Goal: Information Seeking & Learning: Learn about a topic

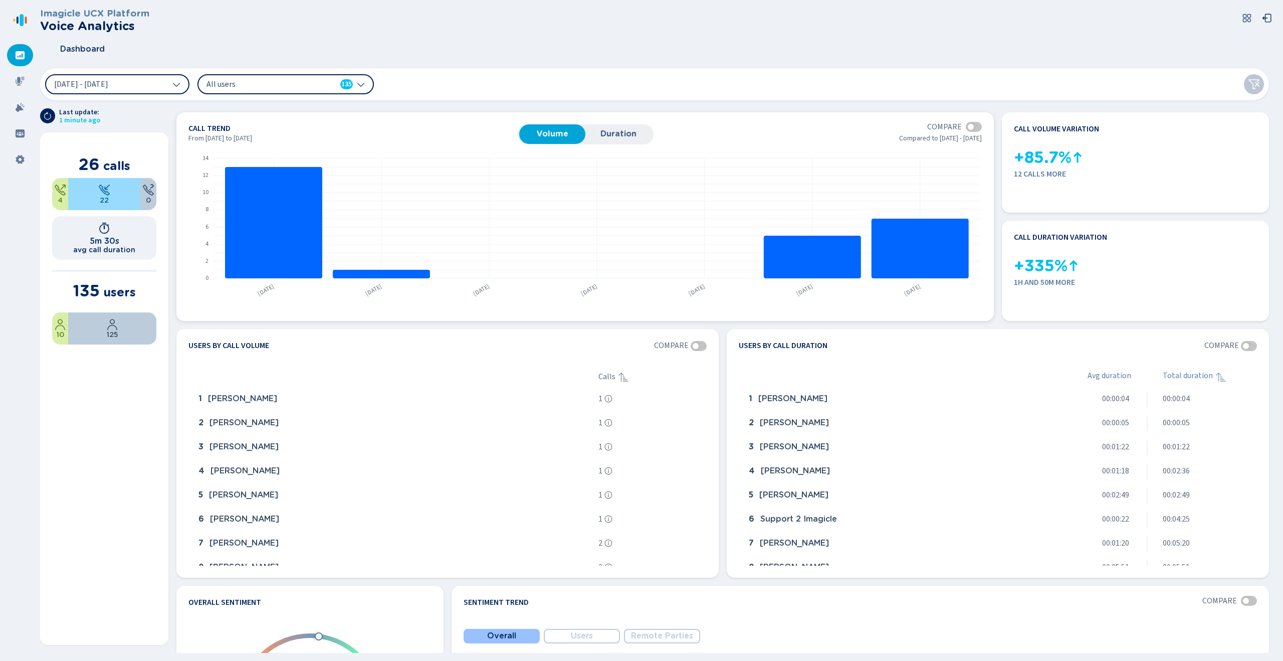
click at [645, 138] on span "Duration" at bounding box center [619, 133] width 56 height 9
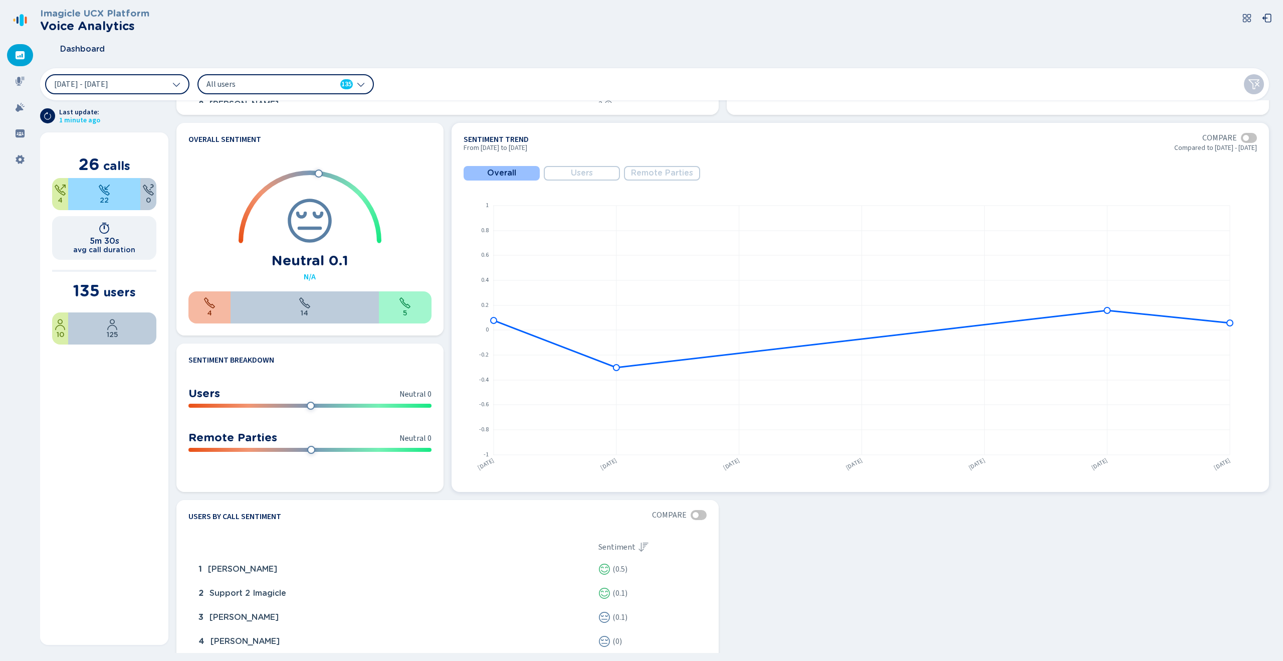
scroll to position [453, 0]
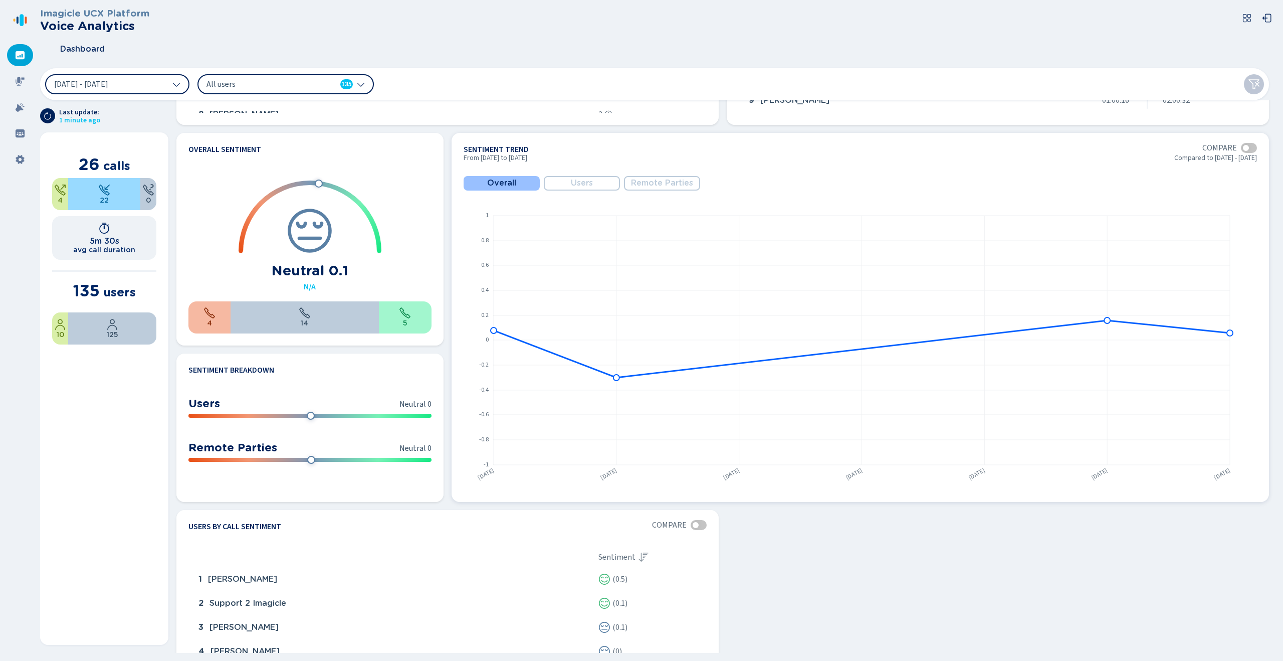
click at [578, 185] on span "Users" at bounding box center [582, 182] width 22 height 9
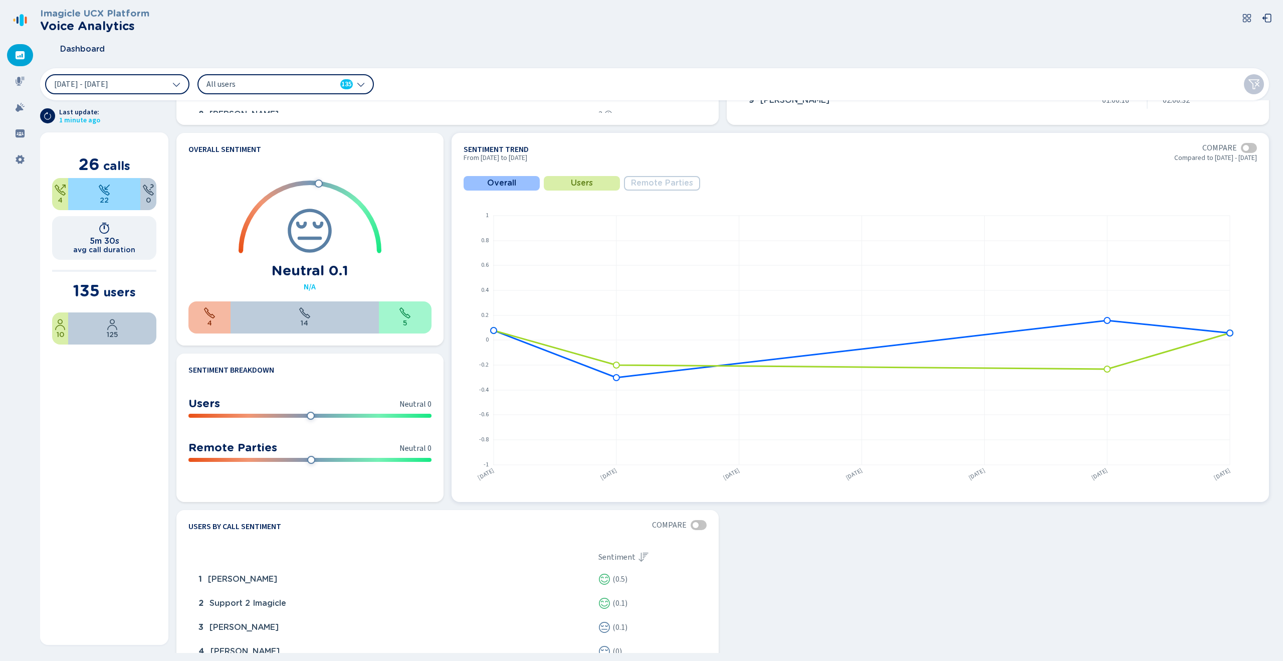
click at [524, 186] on button "Overall" at bounding box center [502, 183] width 76 height 15
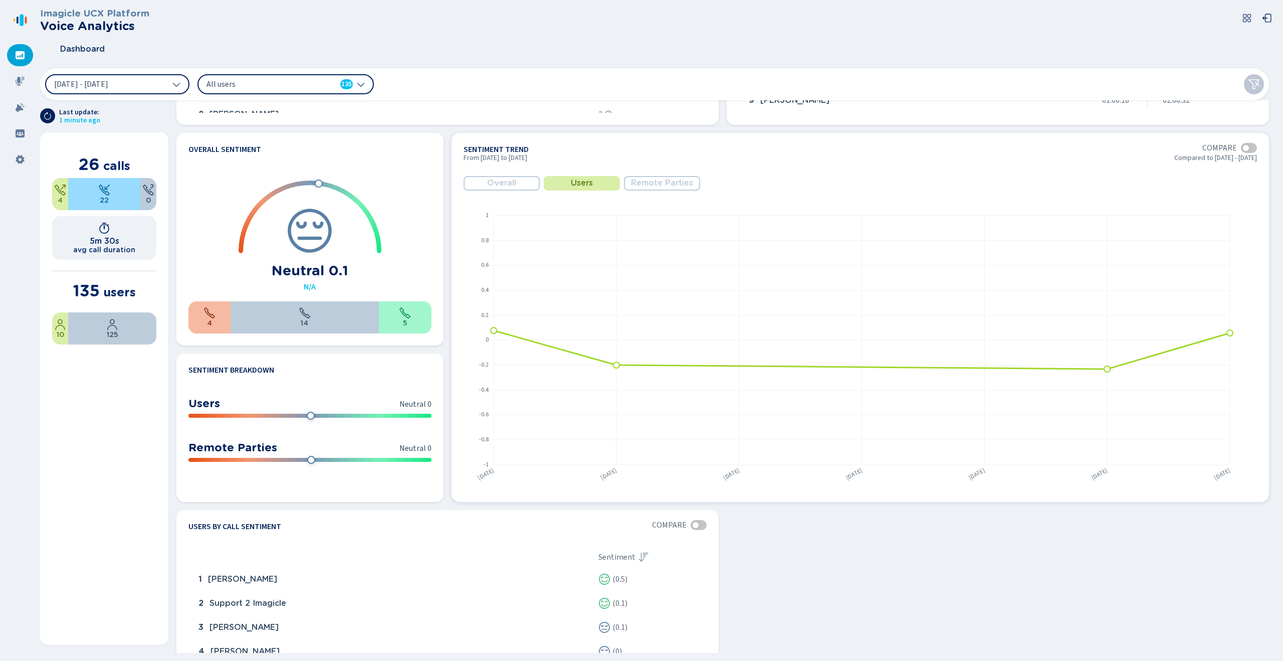
click at [664, 190] on rect at bounding box center [860, 339] width 792 height 299
click at [666, 184] on span "Remote Parties" at bounding box center [662, 182] width 62 height 9
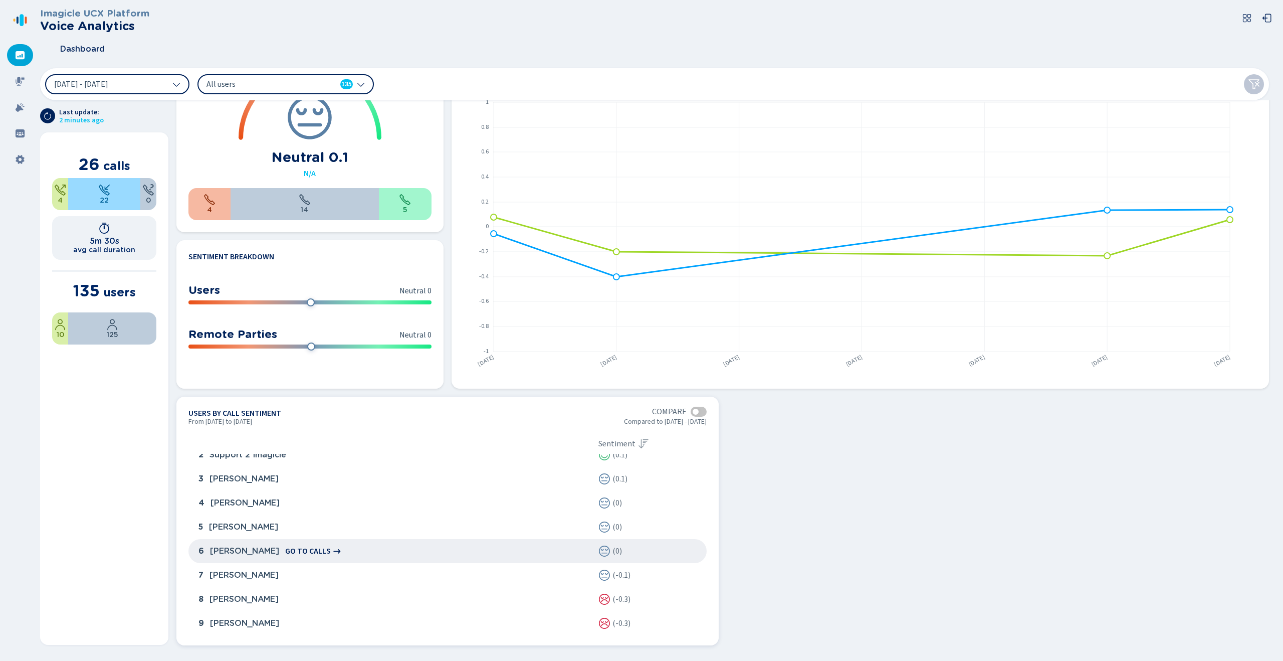
scroll to position [0, 0]
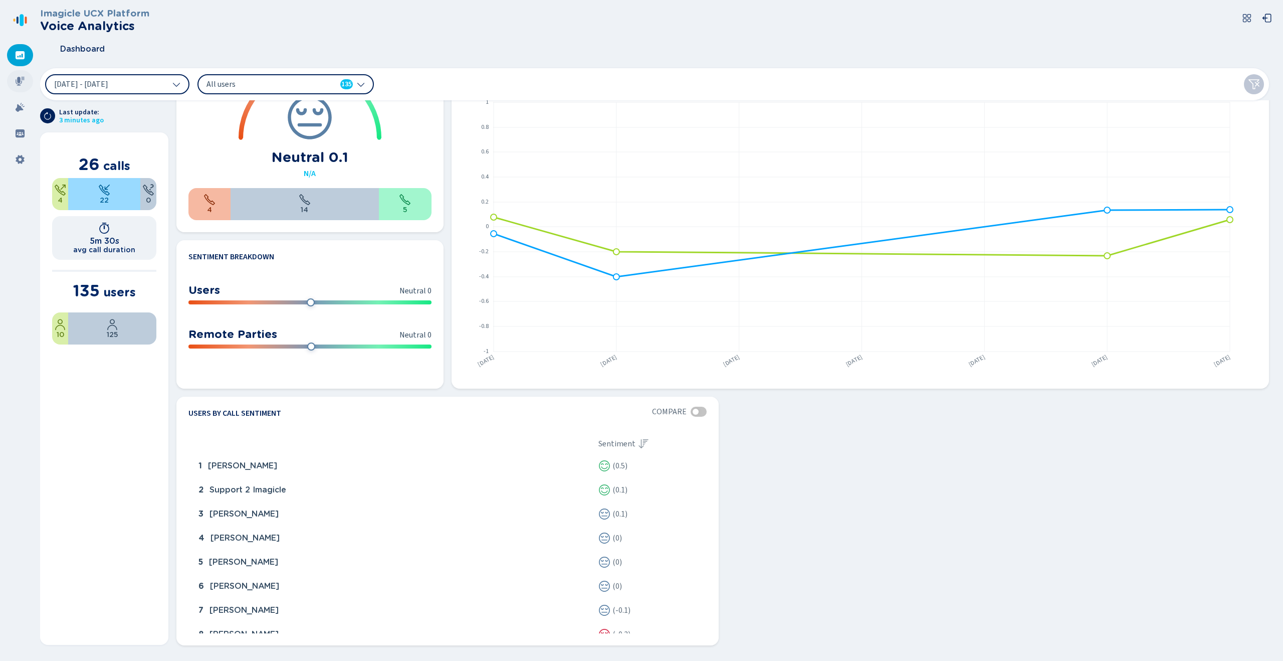
click at [20, 78] on icon at bounding box center [20, 81] width 9 height 9
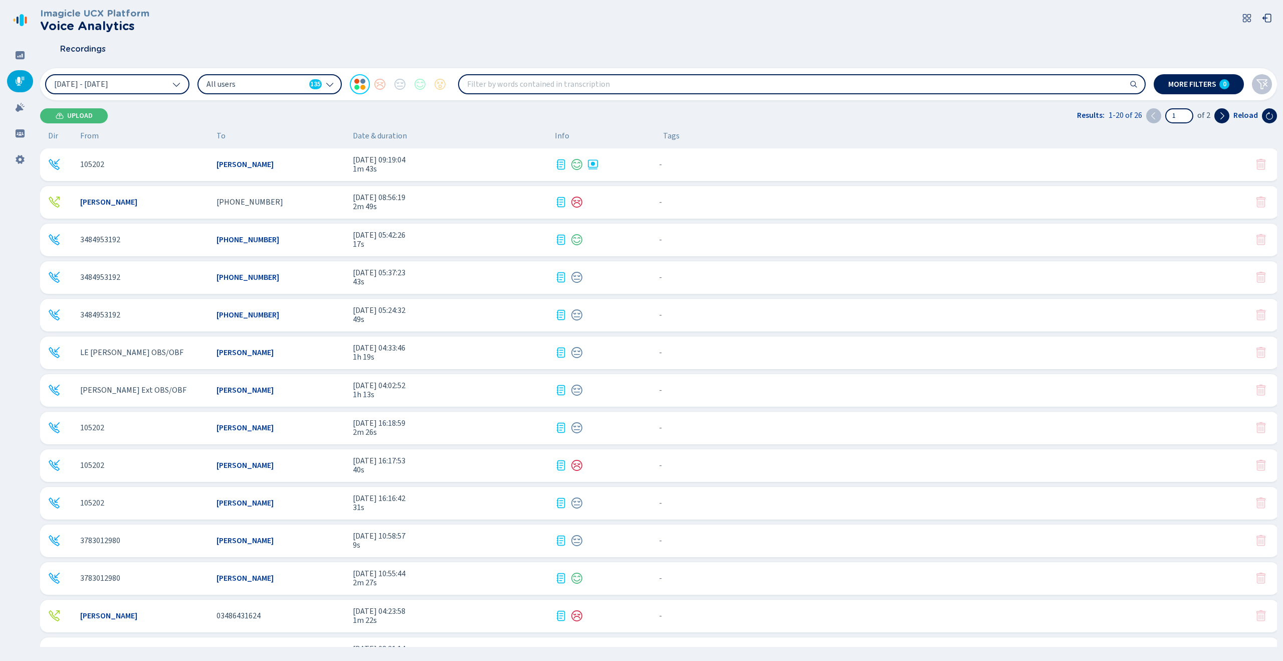
click at [285, 92] on div "All users 135" at bounding box center [270, 84] width 144 height 20
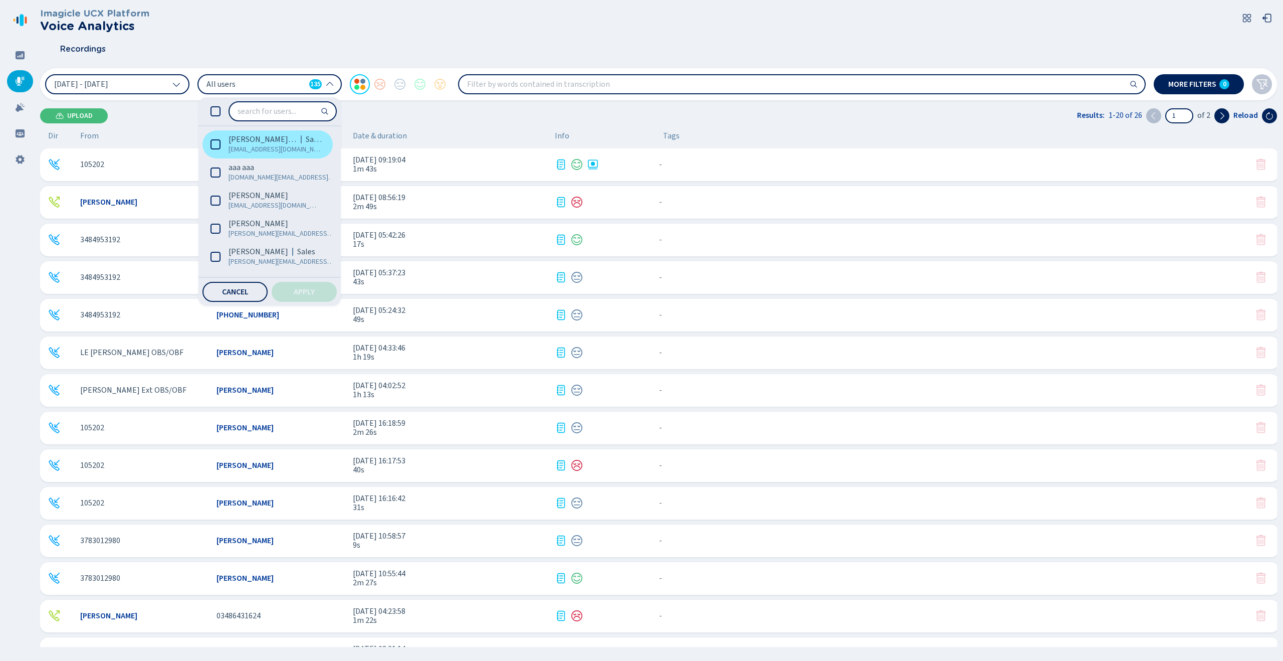
click at [282, 136] on div "[PERSON_NAME] (Me) Sales" at bounding box center [275, 139] width 93 height 10
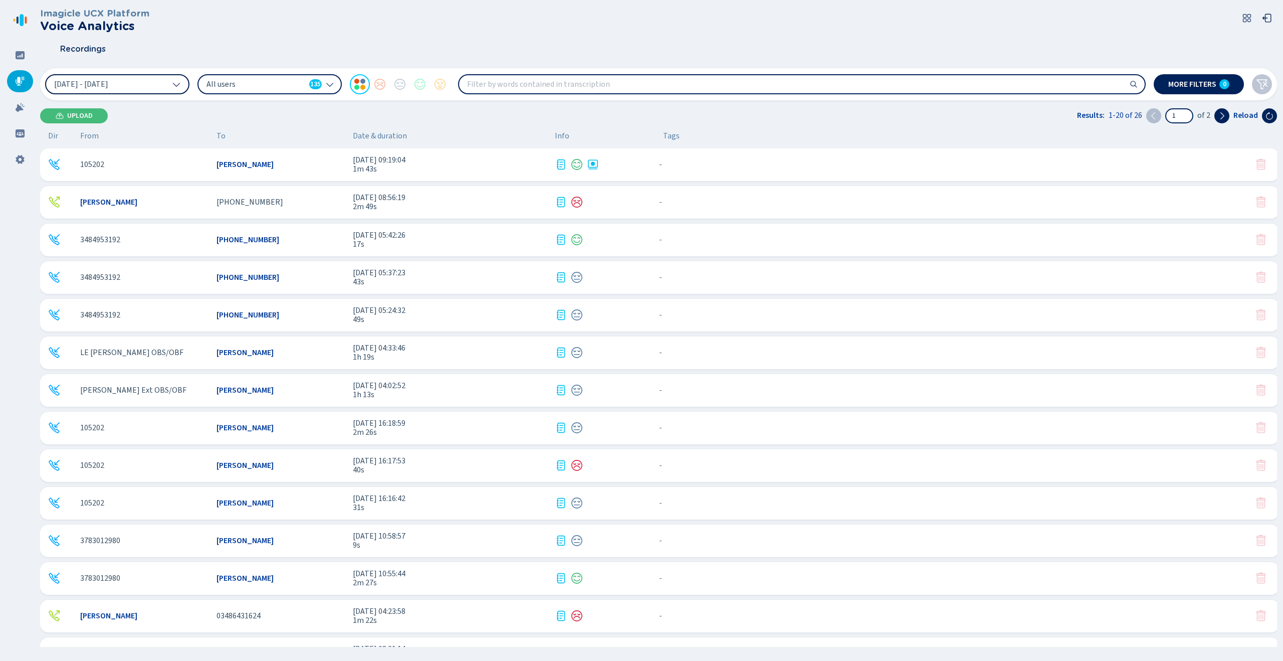
click at [154, 77] on button "[DATE] - [DATE]" at bounding box center [117, 84] width 144 height 20
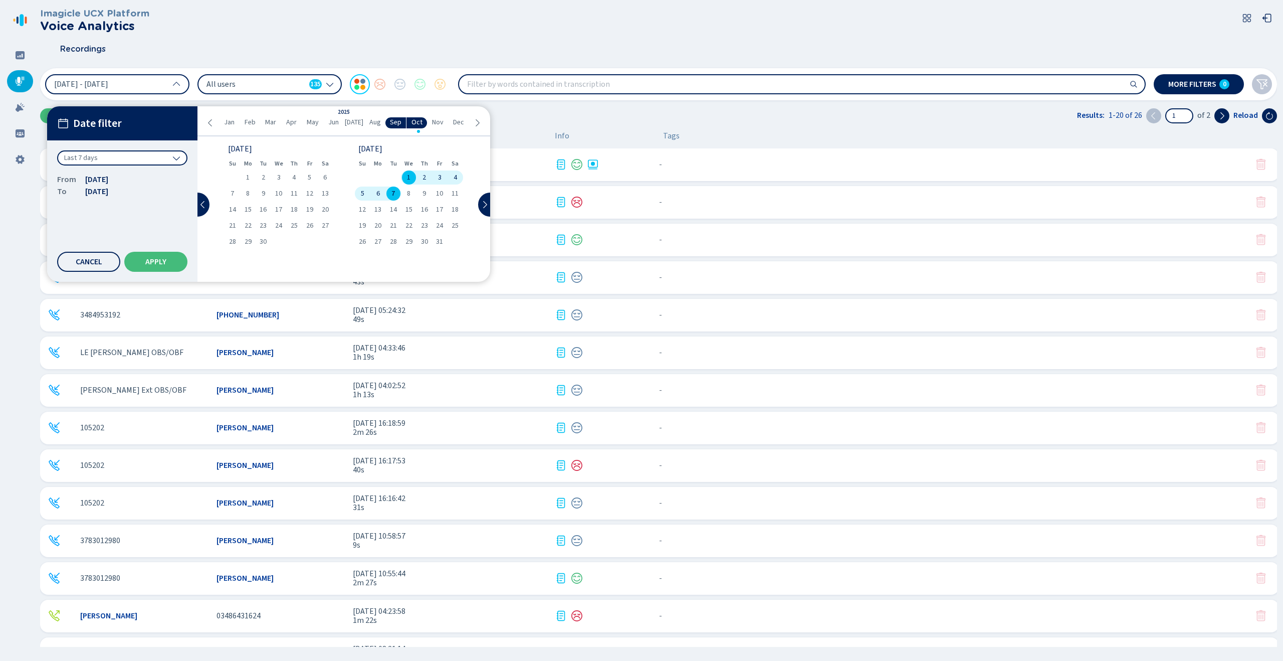
click at [281, 82] on span "All users" at bounding box center [256, 84] width 99 height 11
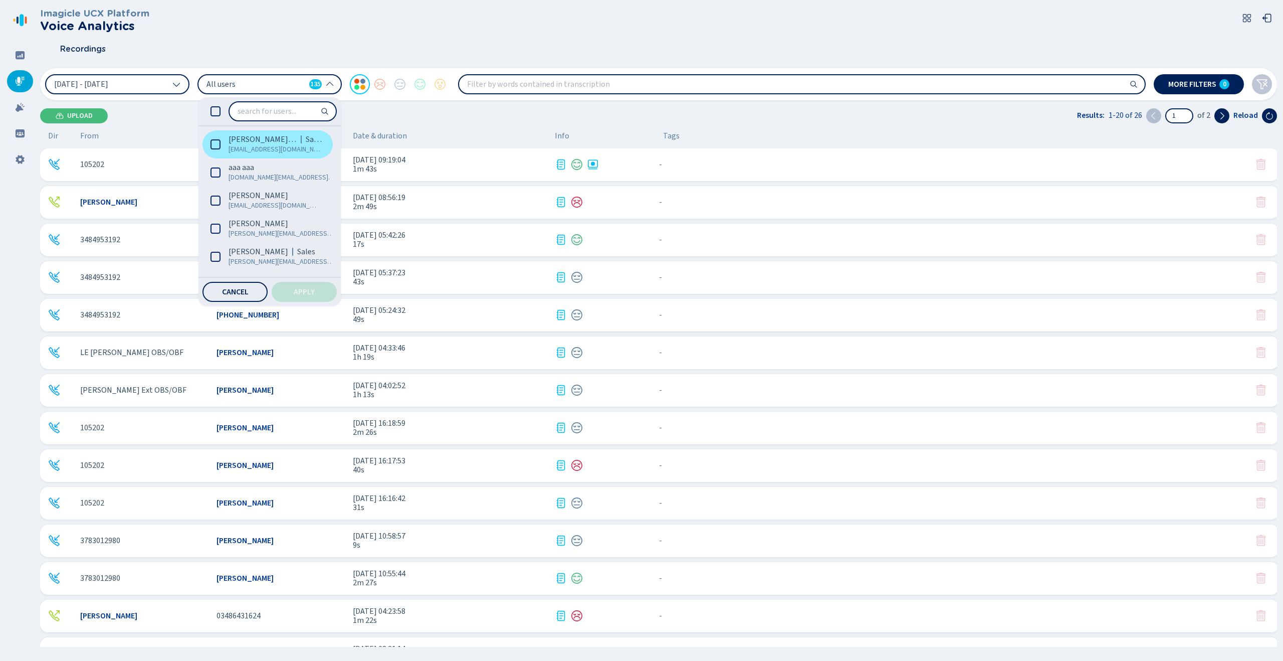
click at [273, 153] on span "[EMAIL_ADDRESS][DOMAIN_NAME]" at bounding box center [275, 149] width 93 height 10
click at [313, 297] on button "Apply" at bounding box center [304, 292] width 65 height 20
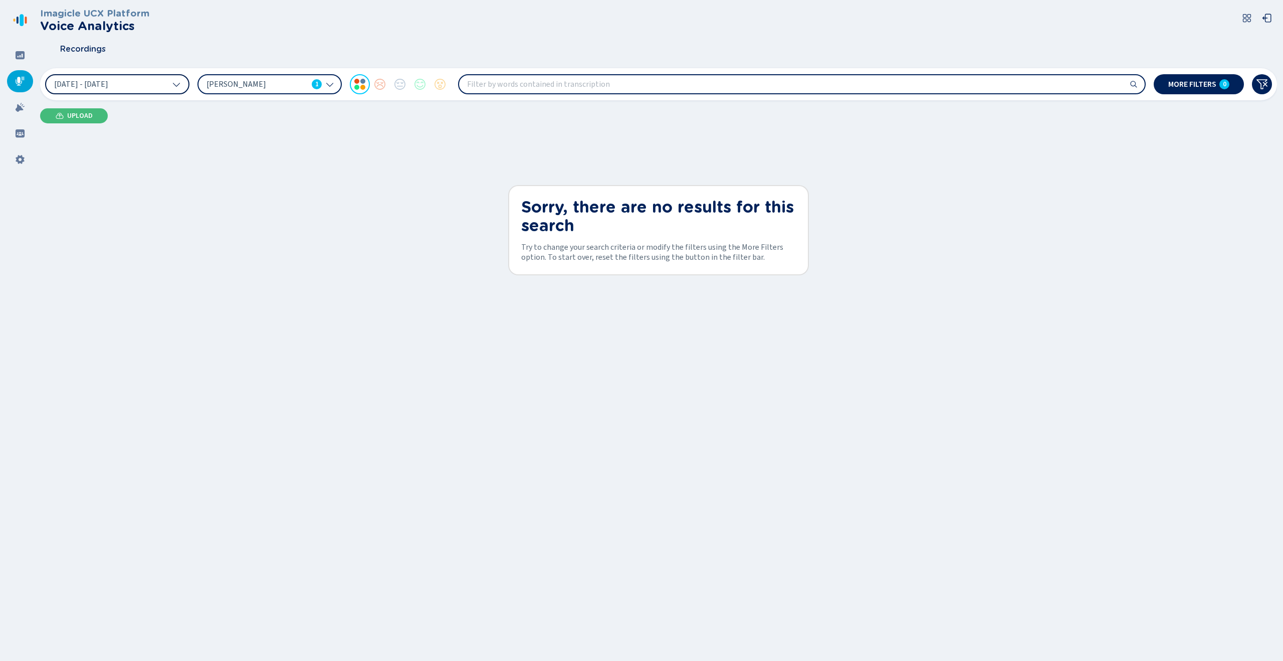
click at [151, 89] on button "[DATE] - [DATE]" at bounding box center [117, 84] width 144 height 20
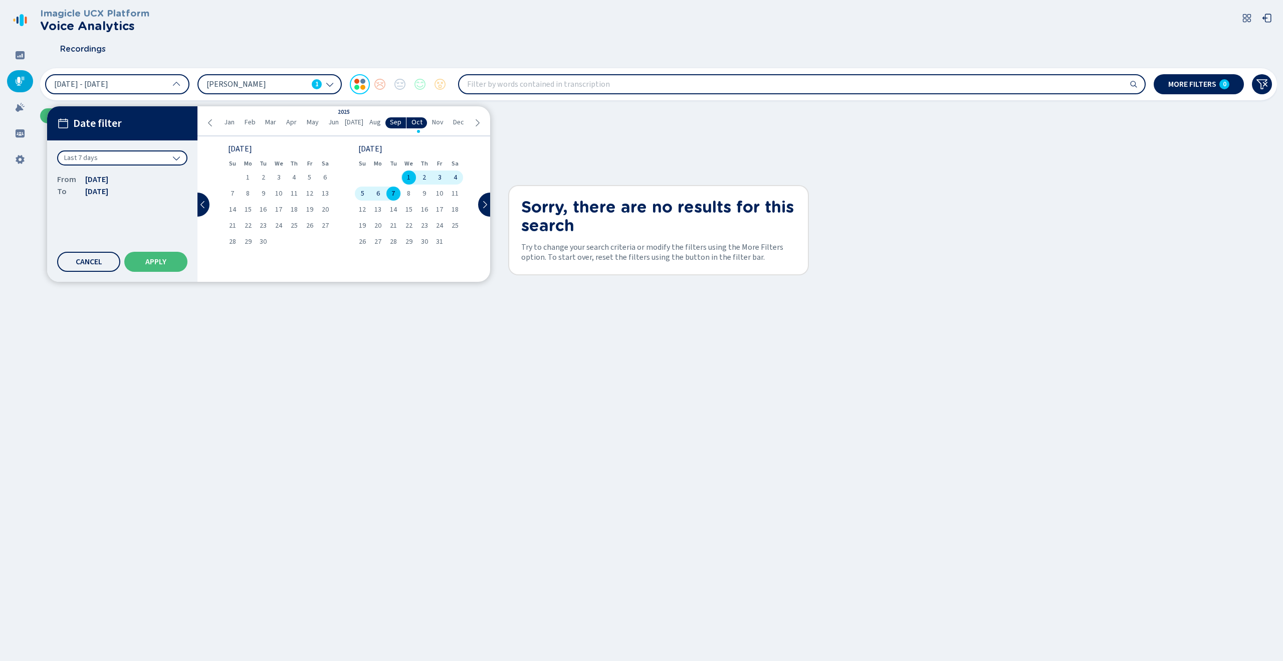
click at [139, 155] on div "Last 7 days" at bounding box center [122, 157] width 130 height 15
click at [130, 302] on div "Year to date" at bounding box center [122, 296] width 120 height 14
click at [156, 262] on span "Apply" at bounding box center [155, 262] width 21 height 8
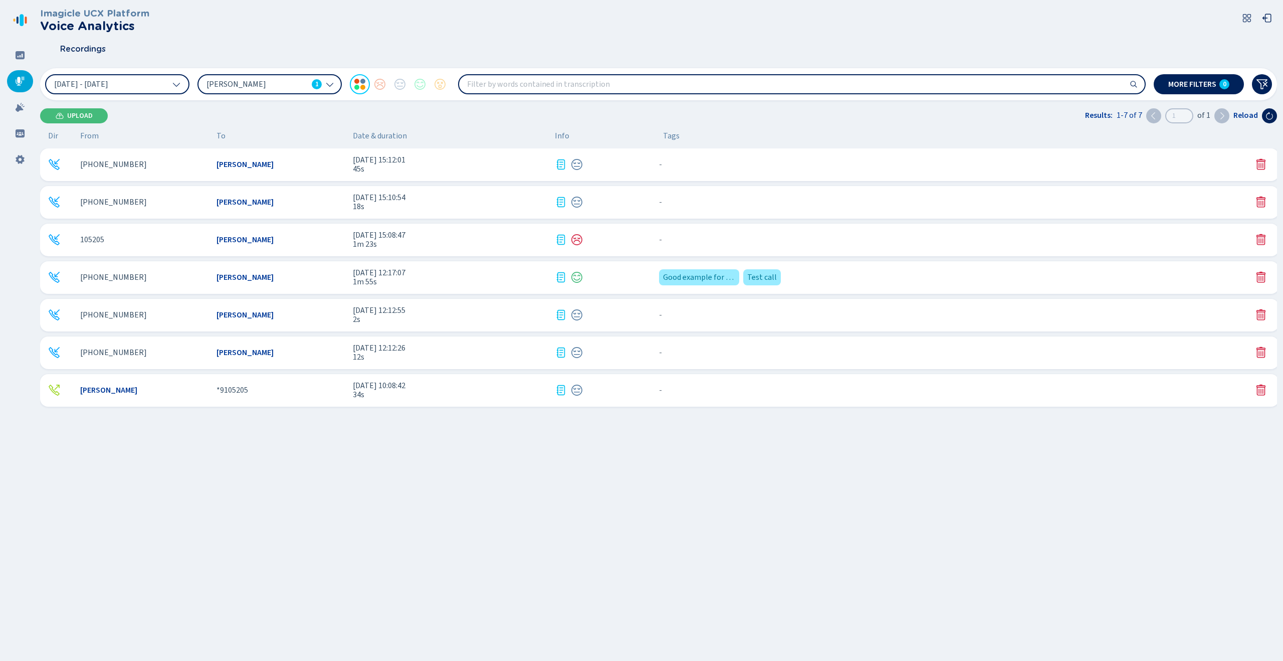
click at [514, 286] on div "[PHONE_NUMBER] [PERSON_NAME] [DATE] 12:17:07 1m 55s Good example for training T…" at bounding box center [659, 277] width 1239 height 33
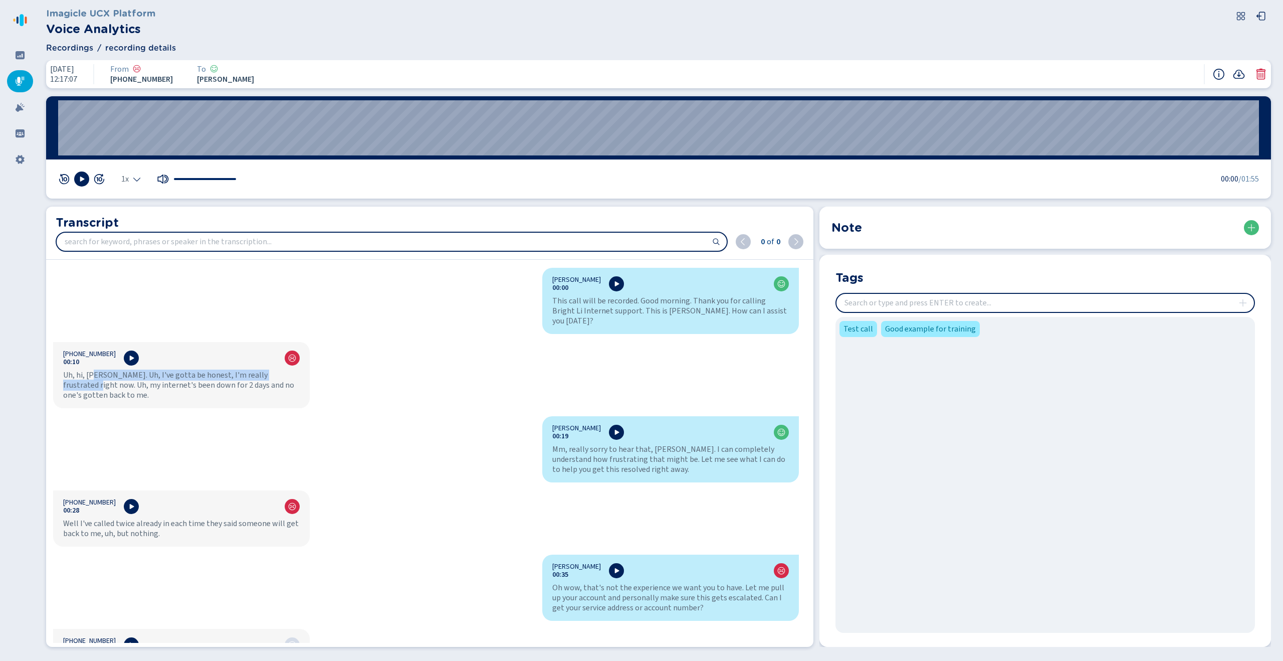
drag, startPoint x: 124, startPoint y: 363, endPoint x: 295, endPoint y: 362, distance: 170.4
click at [295, 370] on div "Uh, hi, [PERSON_NAME]. Uh, I've gotta be honest, I'm really frustrated right no…" at bounding box center [181, 385] width 237 height 30
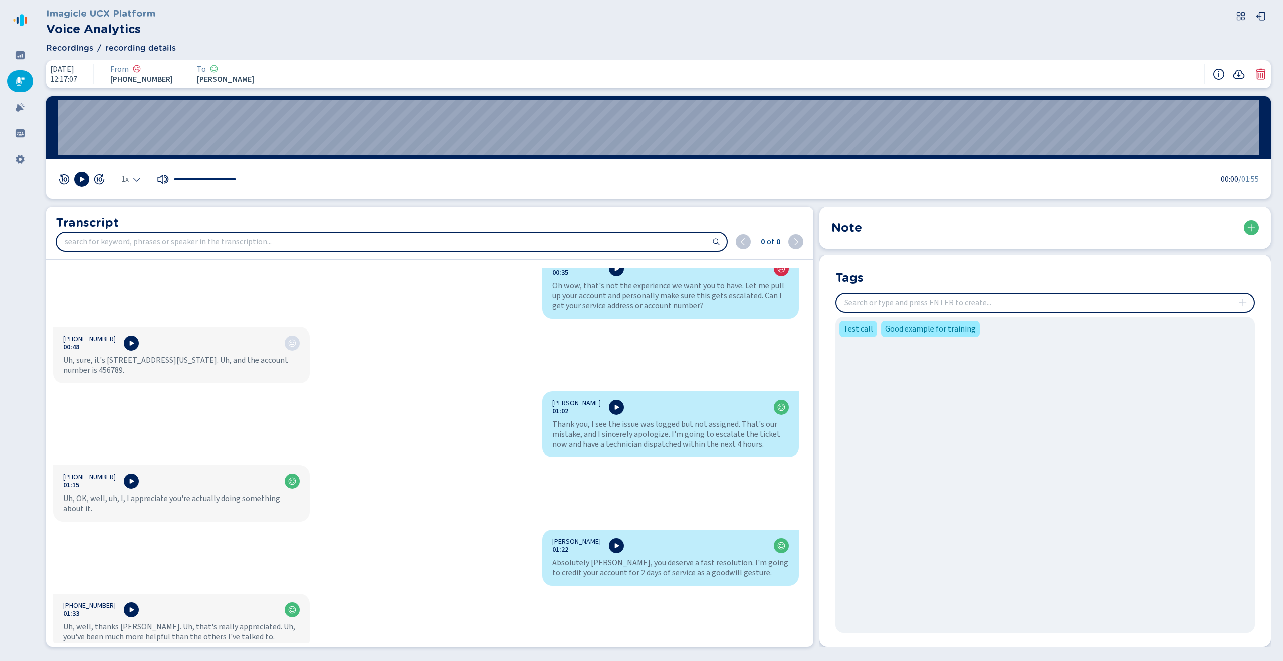
scroll to position [162, 0]
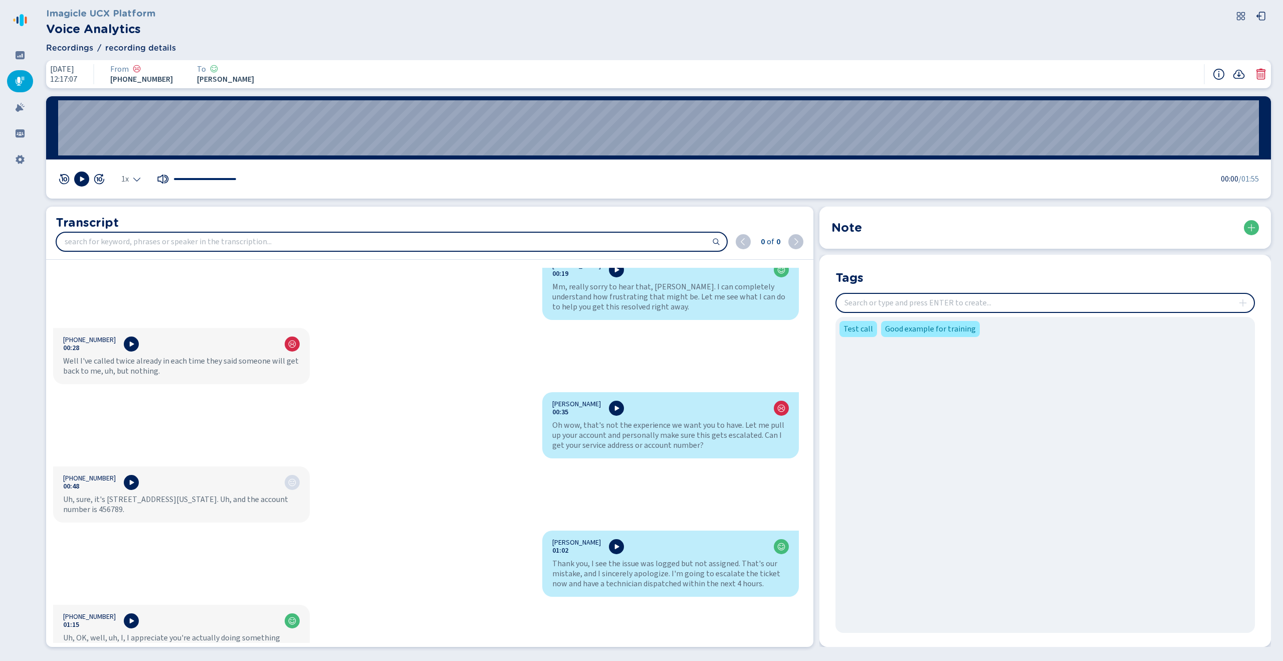
click at [965, 303] on input "insert" at bounding box center [1046, 303] width 418 height 18
click at [983, 225] on div at bounding box center [1060, 227] width 397 height 15
click at [189, 245] on input "search" at bounding box center [392, 242] width 670 height 18
click at [30, 112] on div at bounding box center [20, 107] width 26 height 22
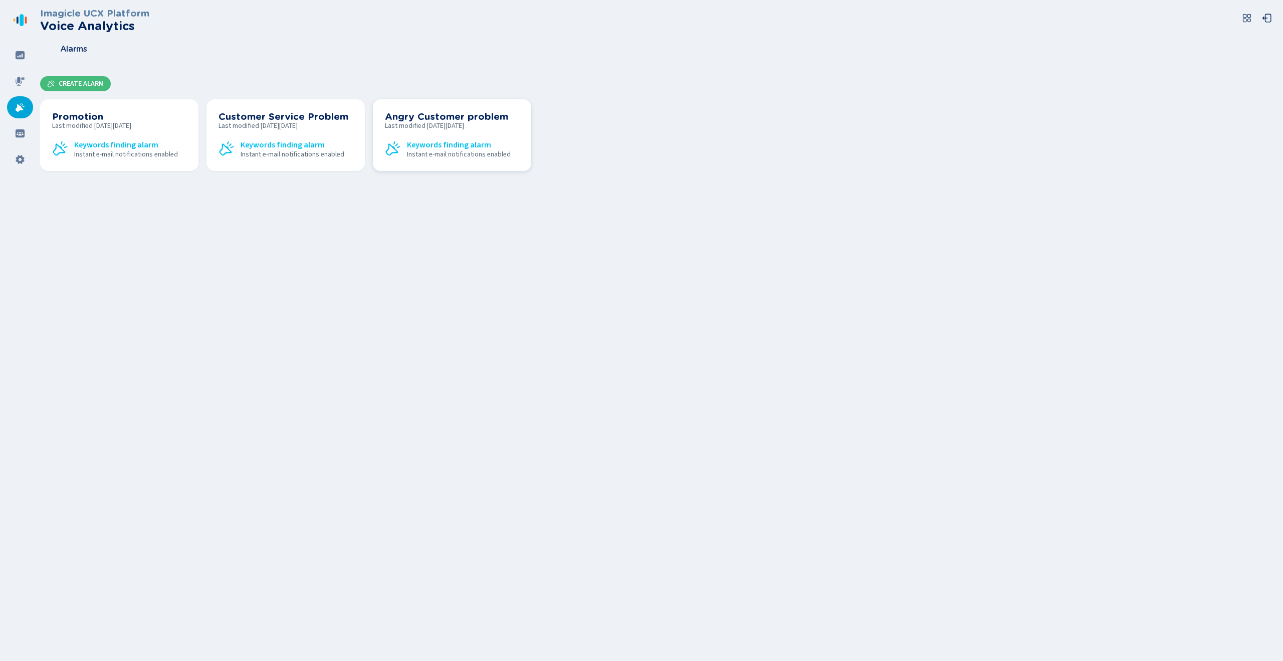
click at [428, 123] on span "Last modified [DATE][DATE]" at bounding box center [452, 126] width 134 height 8
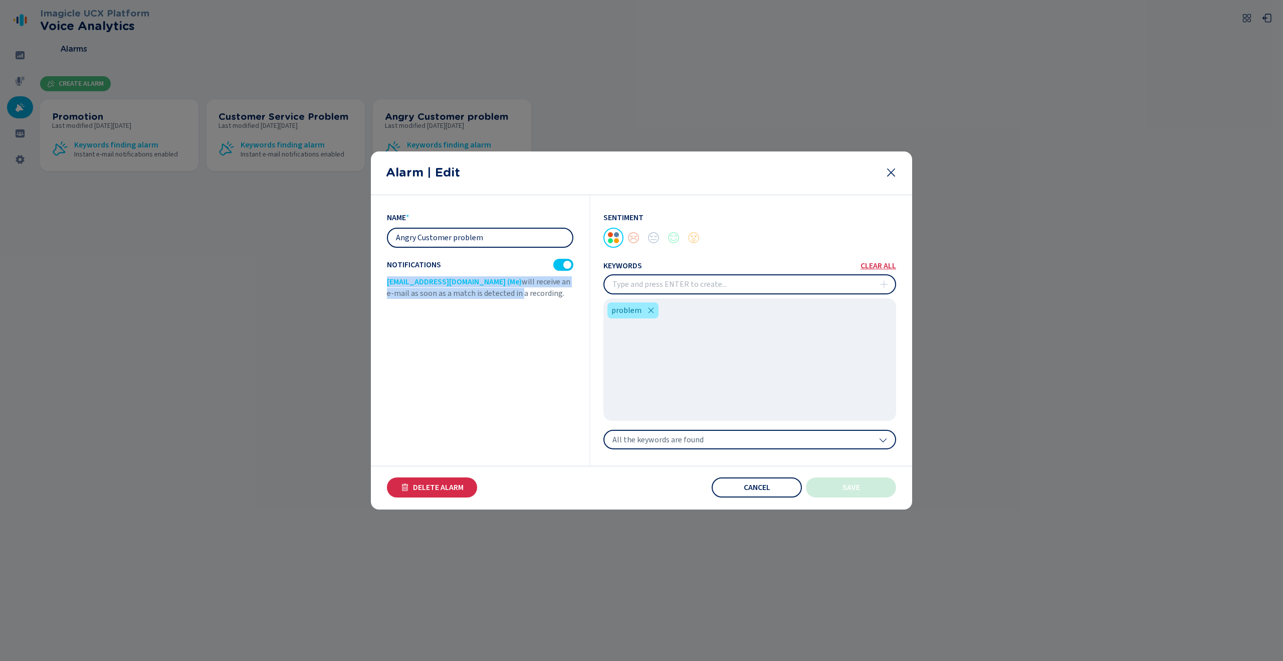
drag, startPoint x: 382, startPoint y: 282, endPoint x: 487, endPoint y: 287, distance: 104.9
click at [487, 287] on section "name * Angry Customer problem Notifications [EMAIL_ADDRESS][DOMAIN_NAME] (Me) w…" at bounding box center [641, 353] width 541 height 314
click at [515, 324] on div "name * Angry Customer problem Notifications [EMAIL_ADDRESS][DOMAIN_NAME] (Me) w…" at bounding box center [489, 331] width 204 height 270
click at [744, 437] on div "All the keywords are found" at bounding box center [750, 440] width 293 height 20
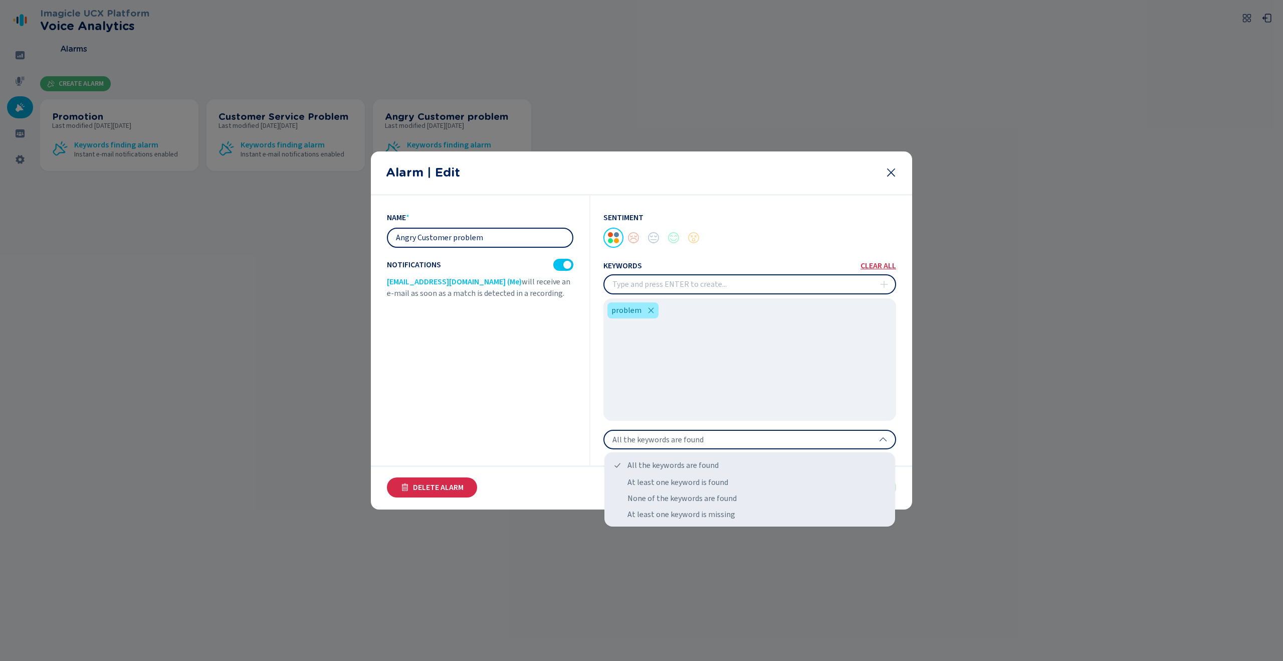
click at [724, 442] on div "All the keywords are found" at bounding box center [750, 440] width 293 height 20
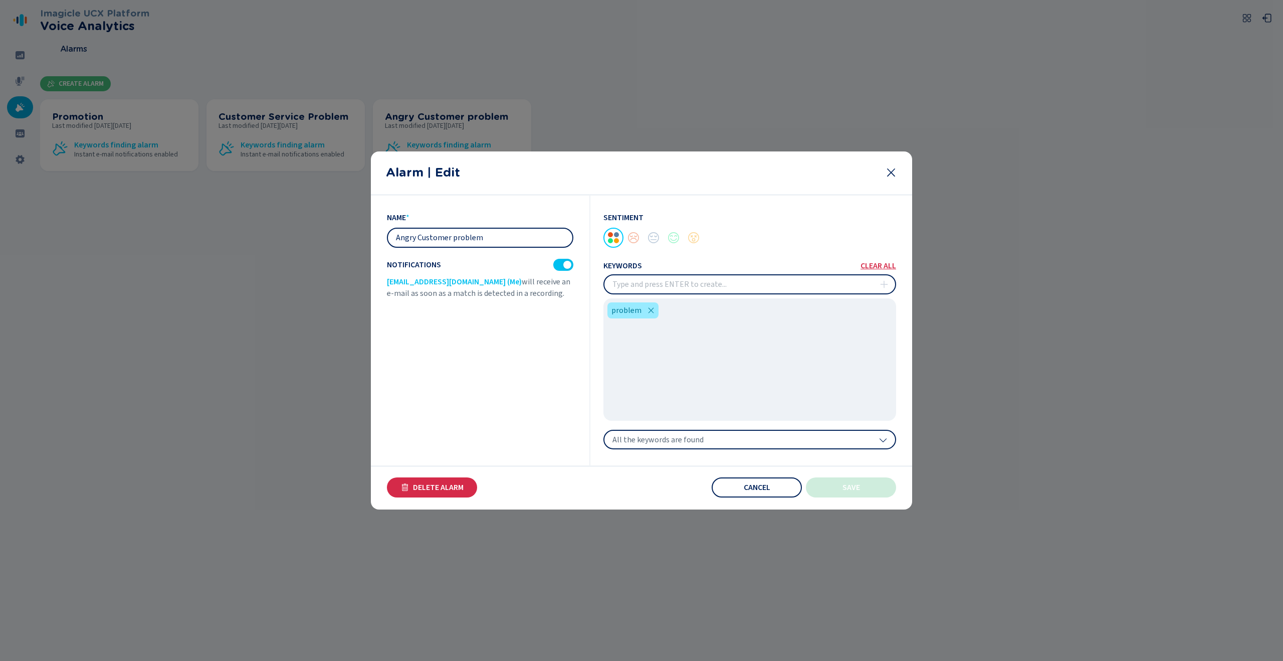
click at [894, 171] on icon at bounding box center [891, 172] width 12 height 12
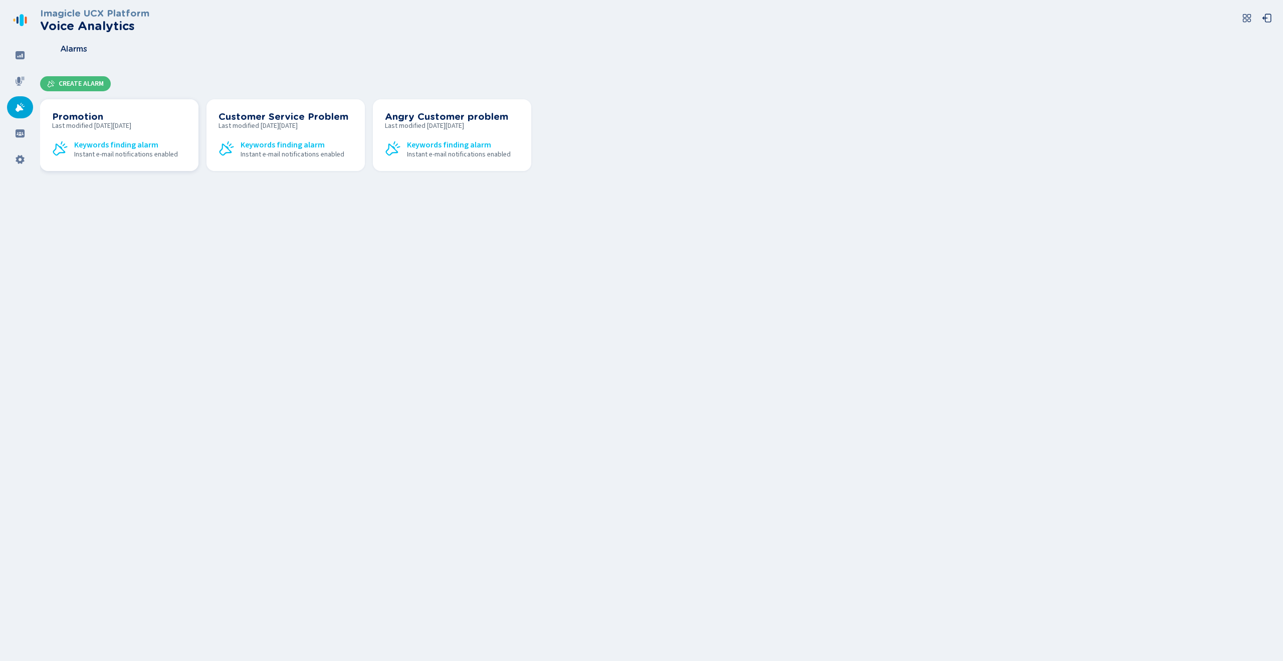
click at [141, 122] on span "Last modified [DATE][DATE]" at bounding box center [119, 126] width 134 height 8
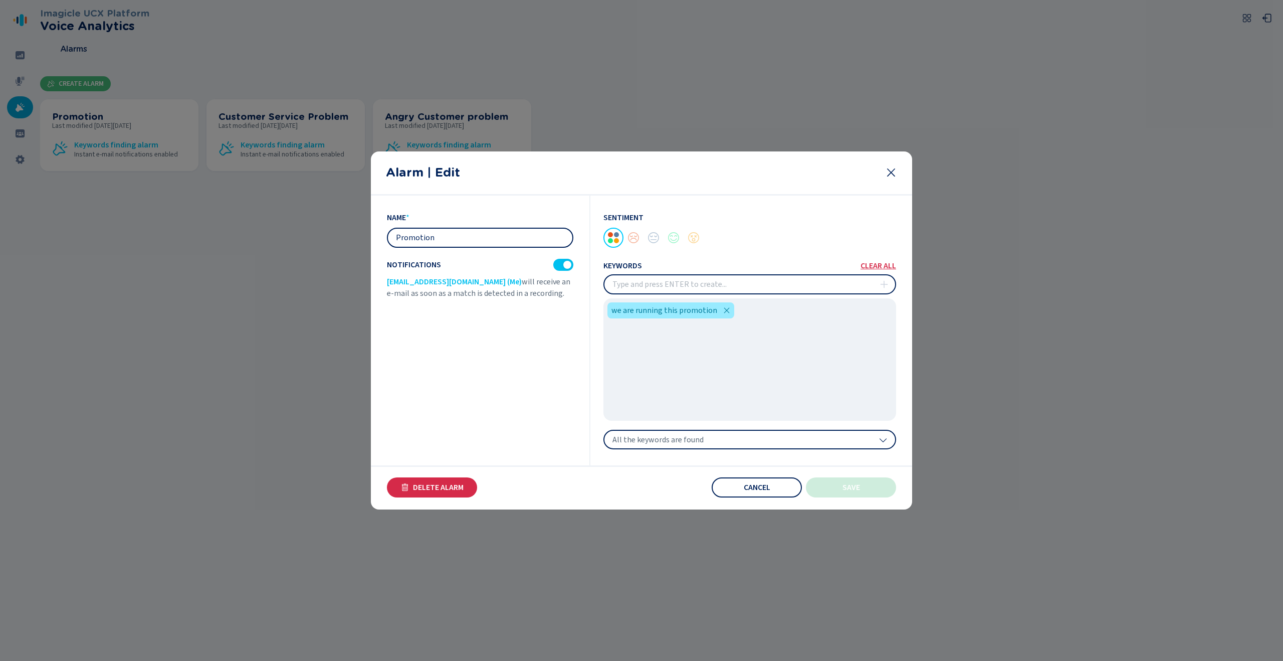
click at [894, 171] on icon at bounding box center [891, 172] width 12 height 12
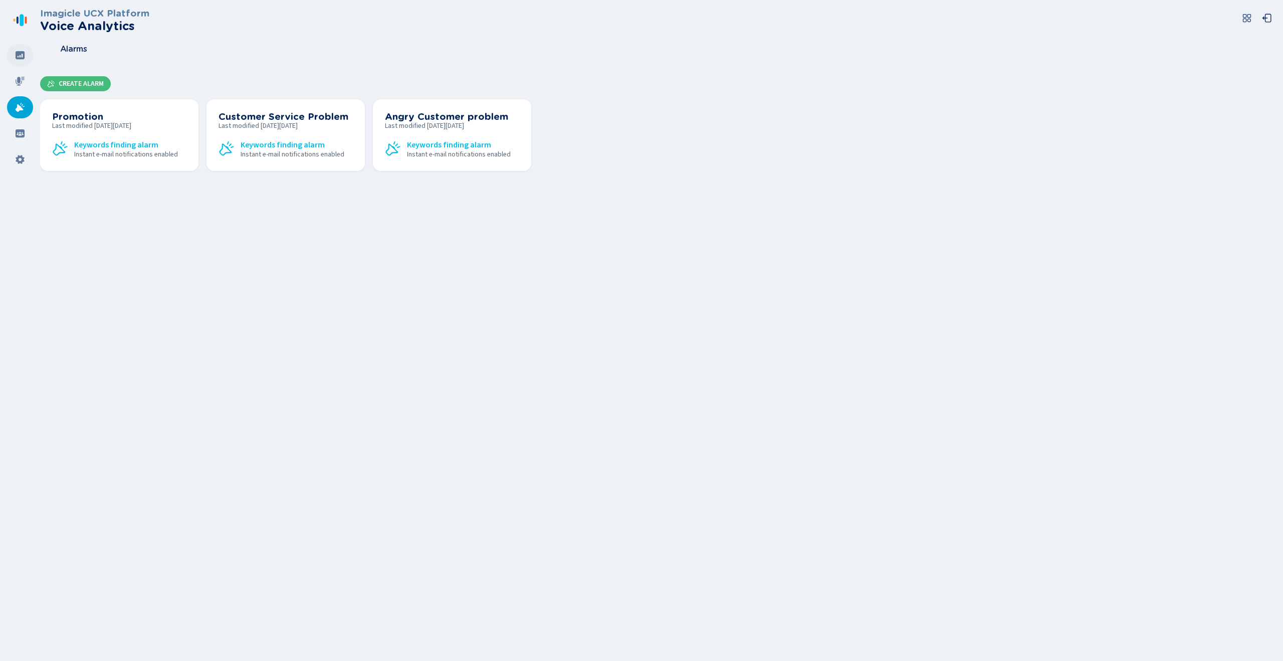
click at [17, 58] on icon at bounding box center [20, 55] width 9 height 8
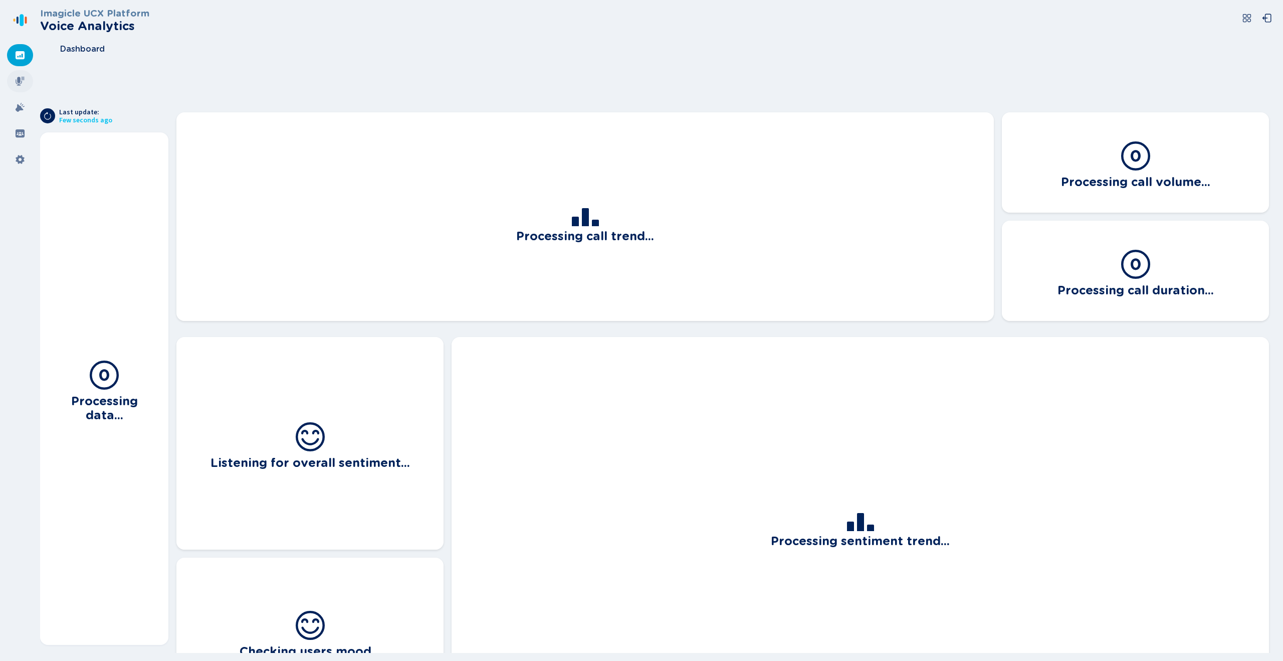
click at [17, 87] on div at bounding box center [20, 81] width 26 height 22
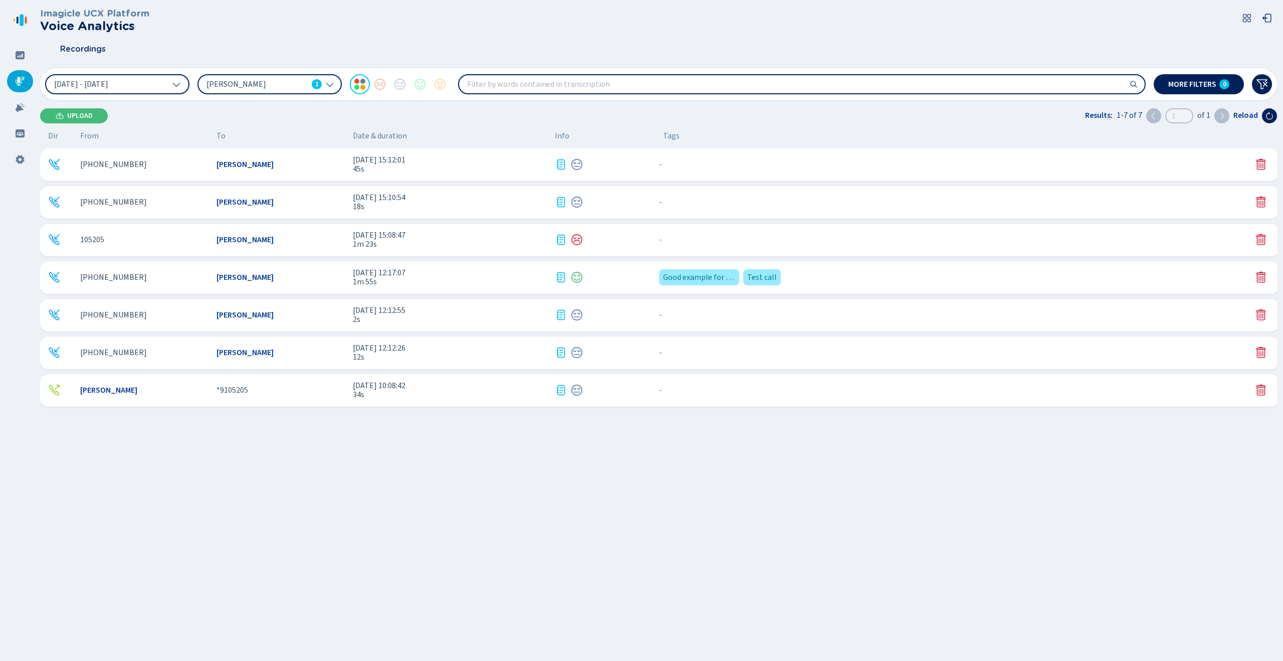
click at [7, 111] on nav at bounding box center [20, 330] width 40 height 661
click at [14, 109] on div at bounding box center [20, 107] width 26 height 22
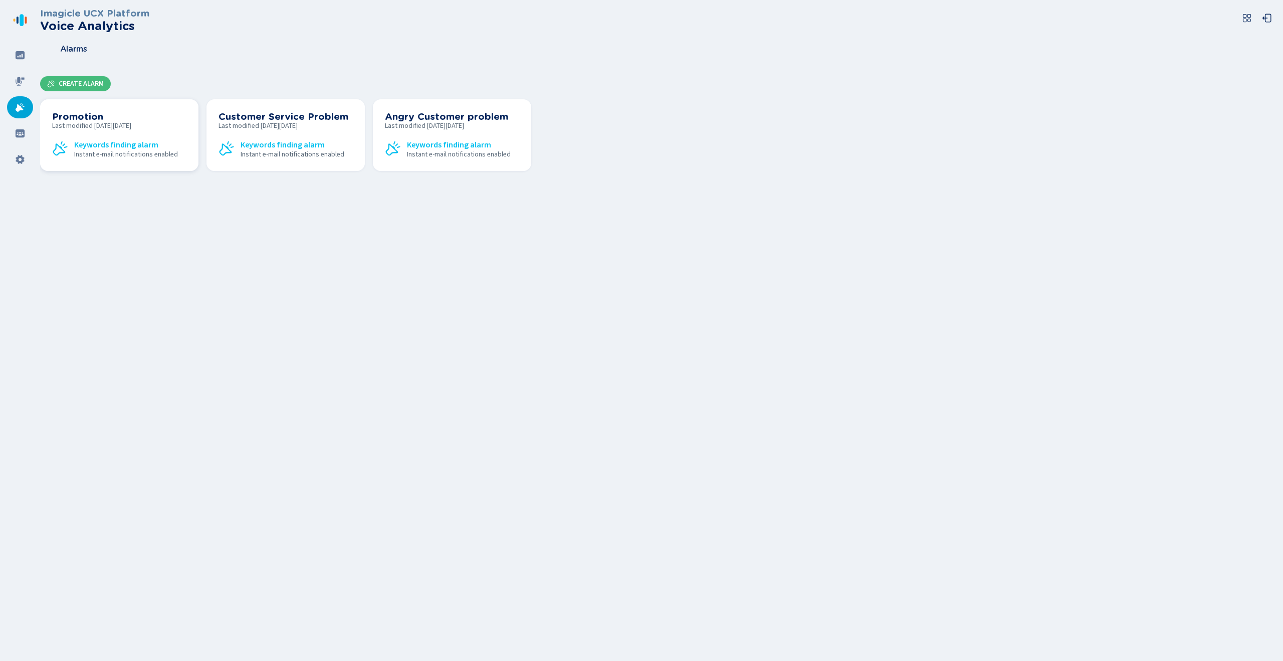
click at [121, 156] on span "Instant e-mail notifications enabled" at bounding box center [126, 154] width 104 height 8
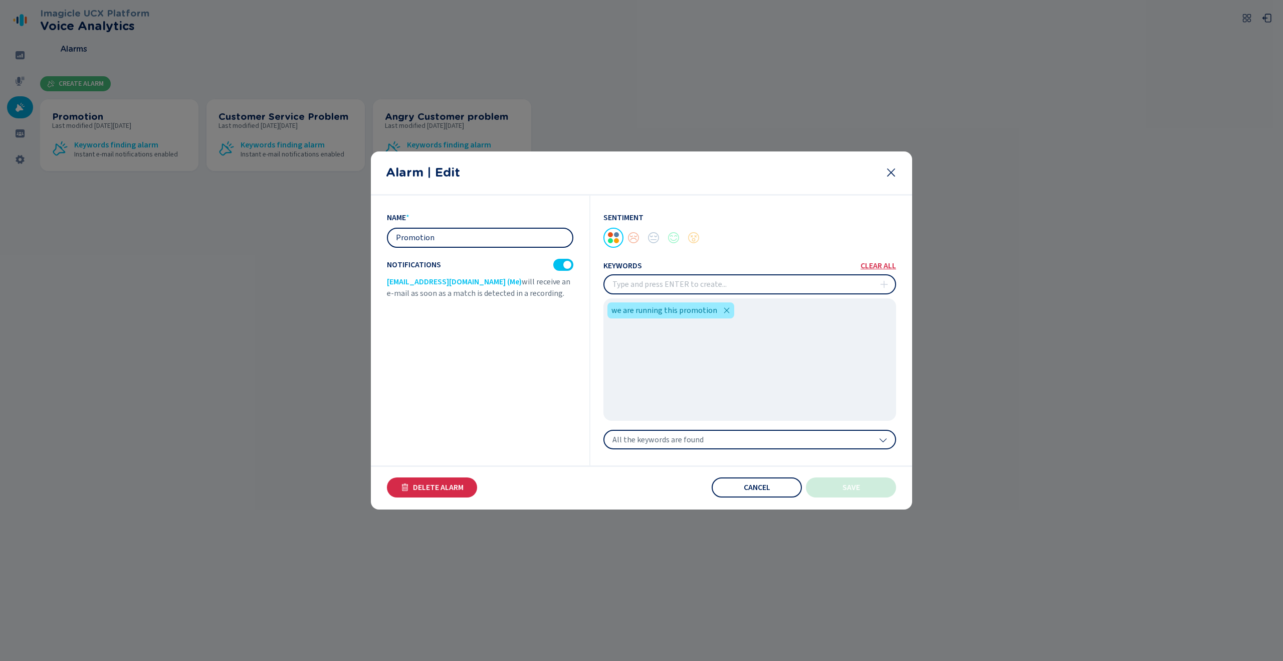
click at [897, 173] on div "Alarm | Edit" at bounding box center [641, 173] width 541 height 44
click at [895, 174] on icon at bounding box center [891, 172] width 12 height 12
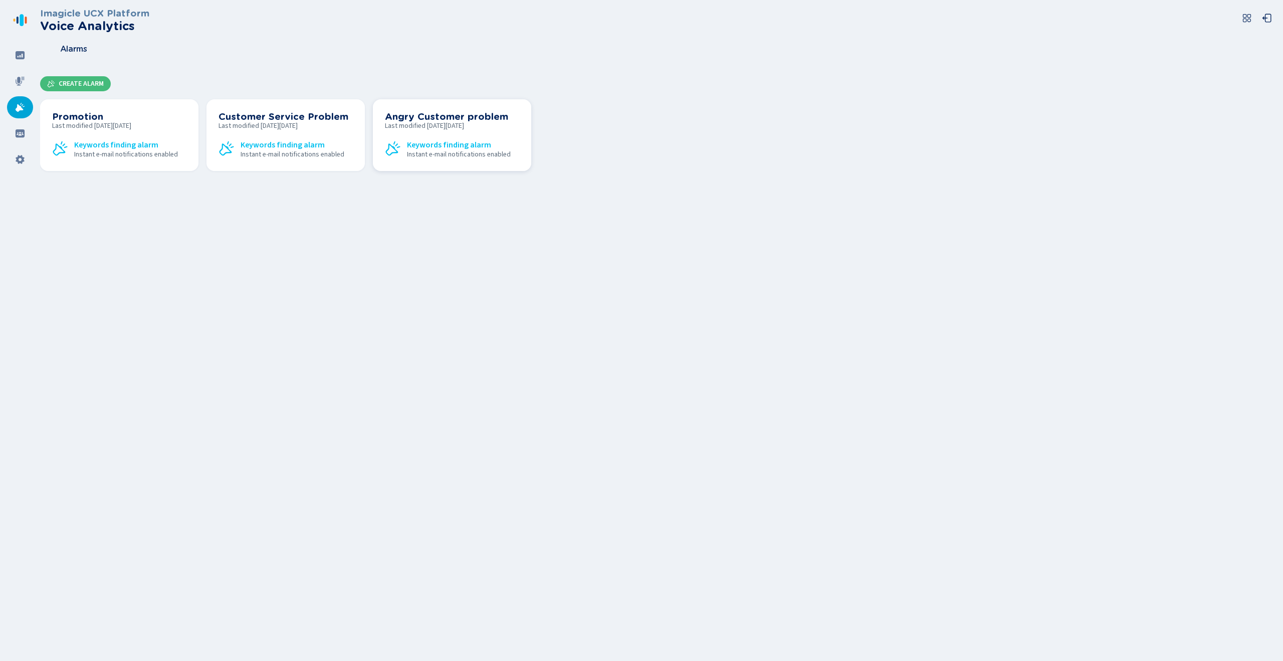
click at [446, 127] on span "Last modified [DATE][DATE]" at bounding box center [452, 126] width 134 height 8
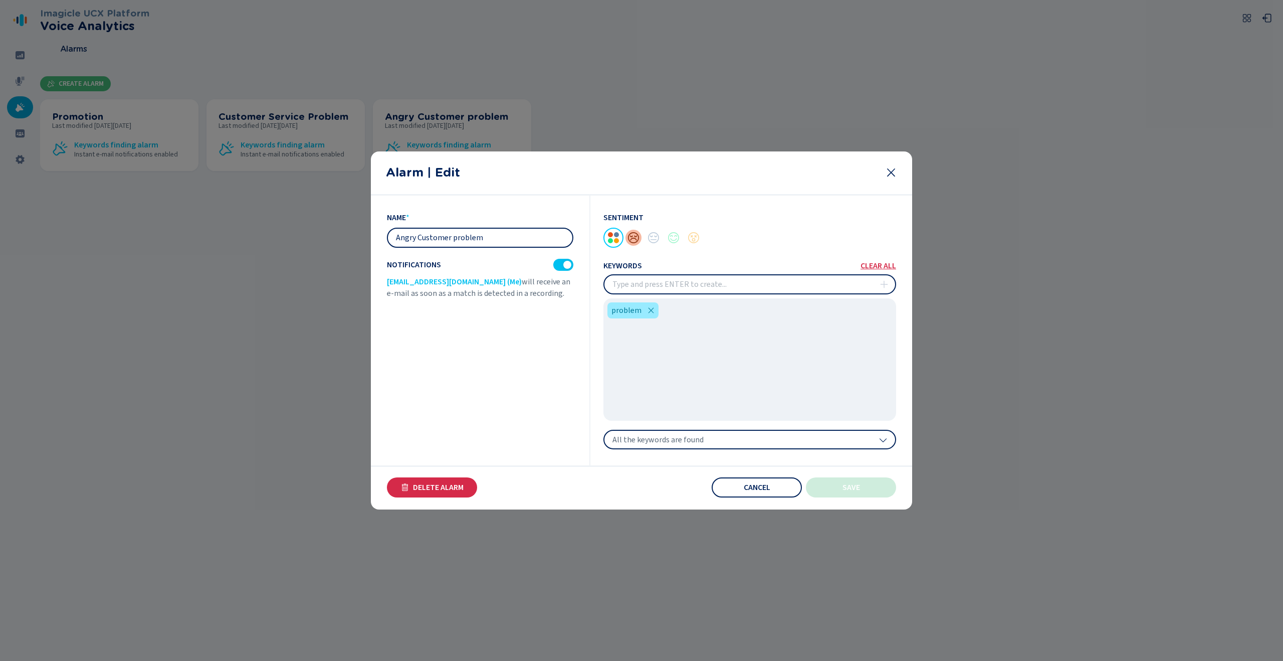
click at [633, 242] on div at bounding box center [634, 238] width 20 height 20
click at [652, 241] on div at bounding box center [654, 238] width 20 height 20
click at [637, 237] on div at bounding box center [634, 238] width 20 height 20
click at [631, 237] on div at bounding box center [634, 238] width 20 height 20
click at [635, 237] on div at bounding box center [634, 238] width 20 height 20
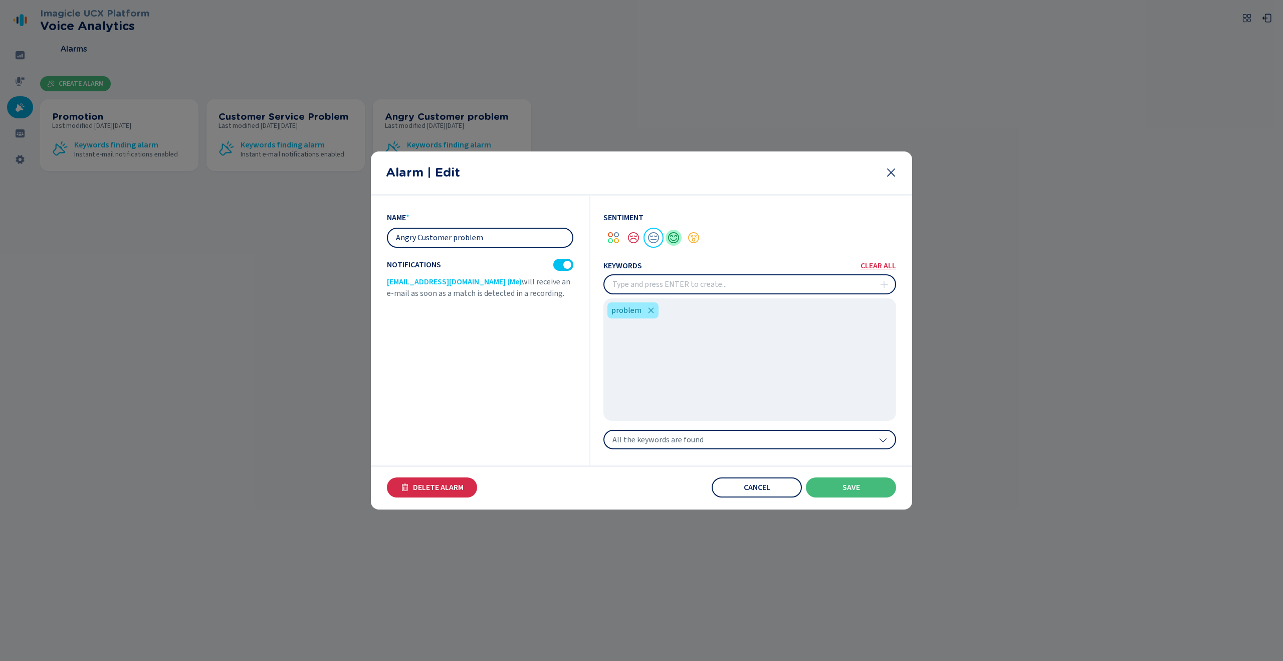
click at [673, 239] on div at bounding box center [674, 238] width 20 height 20
click at [661, 242] on div at bounding box center [654, 238] width 20 height 20
click at [632, 240] on div at bounding box center [634, 238] width 20 height 20
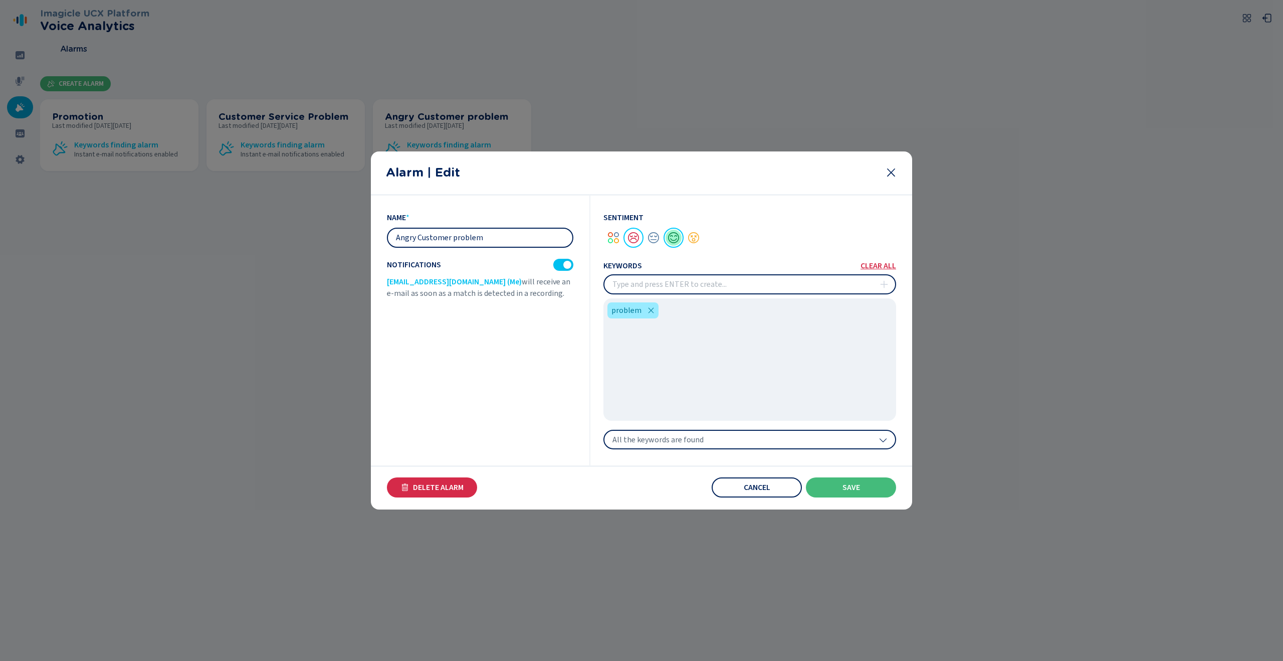
click at [668, 240] on div at bounding box center [674, 238] width 20 height 20
drag, startPoint x: 891, startPoint y: 172, endPoint x: 899, endPoint y: 170, distance: 8.9
click at [895, 171] on icon at bounding box center [891, 172] width 12 height 12
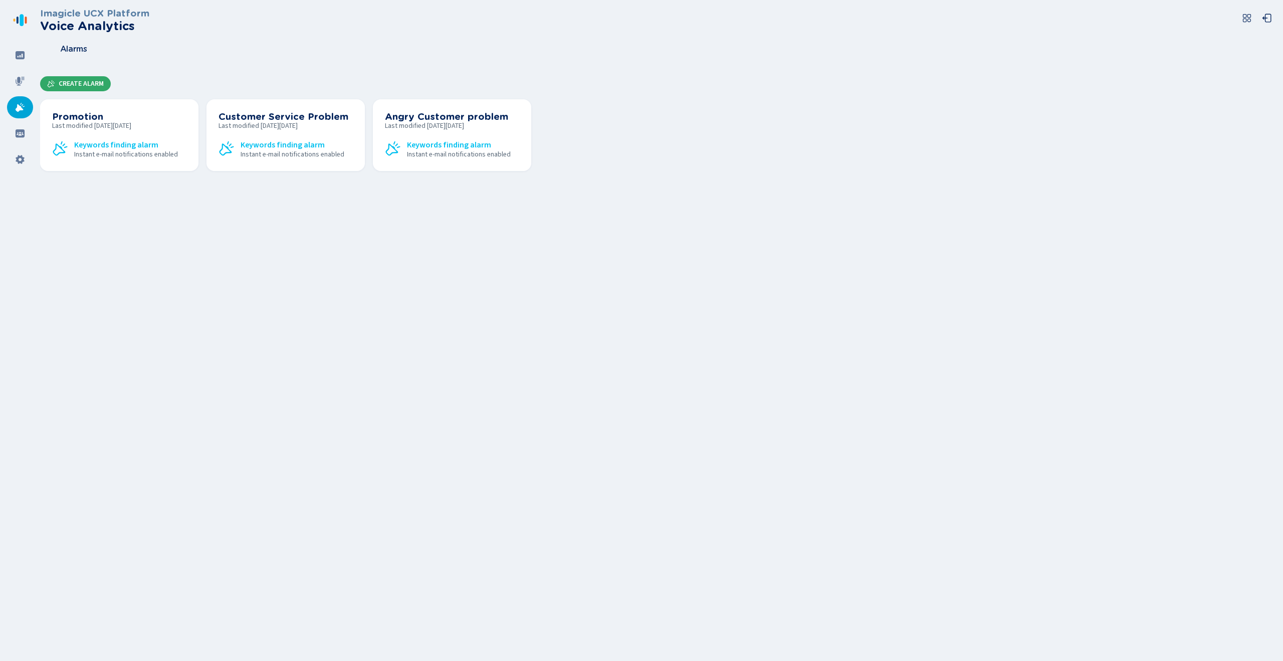
click at [60, 86] on span "Create Alarm" at bounding box center [81, 84] width 45 height 8
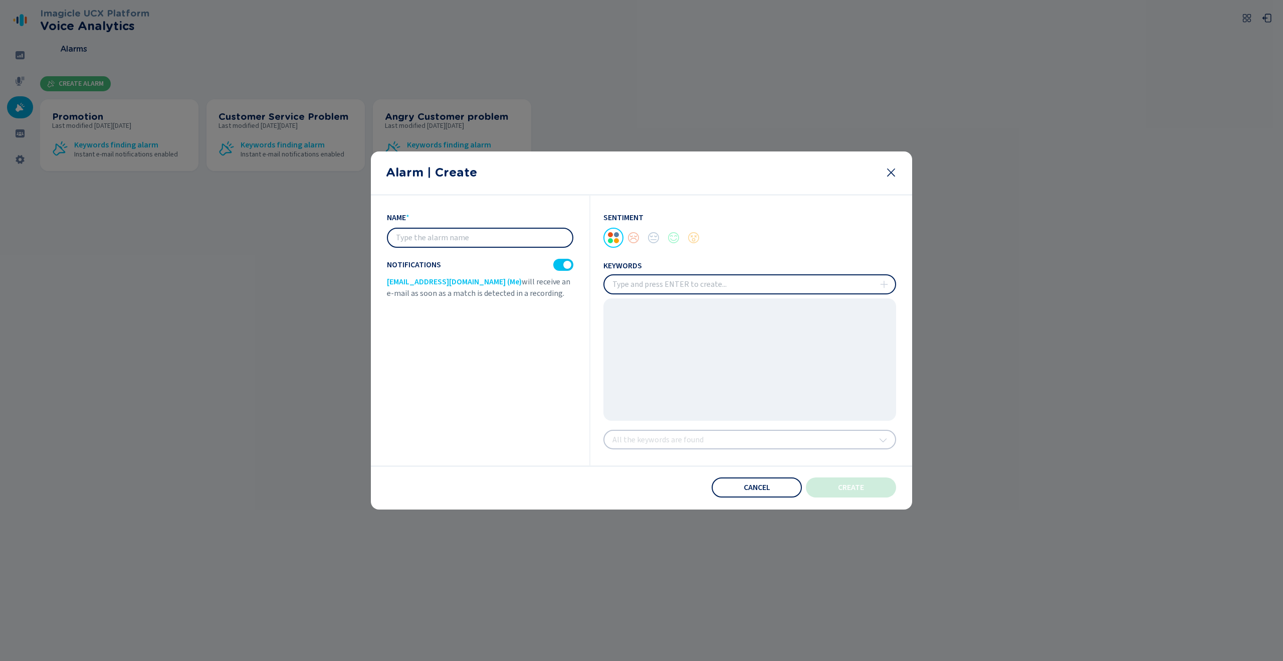
click at [889, 173] on icon at bounding box center [891, 172] width 12 height 12
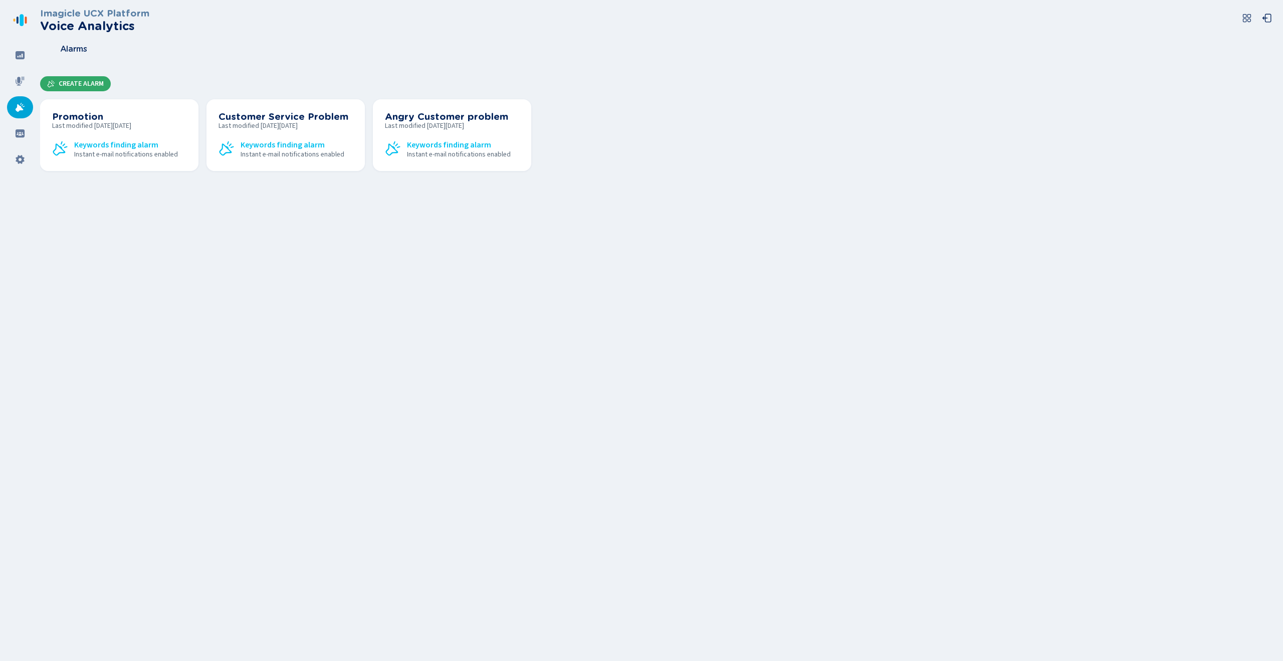
click at [81, 85] on span "Create Alarm" at bounding box center [81, 84] width 45 height 8
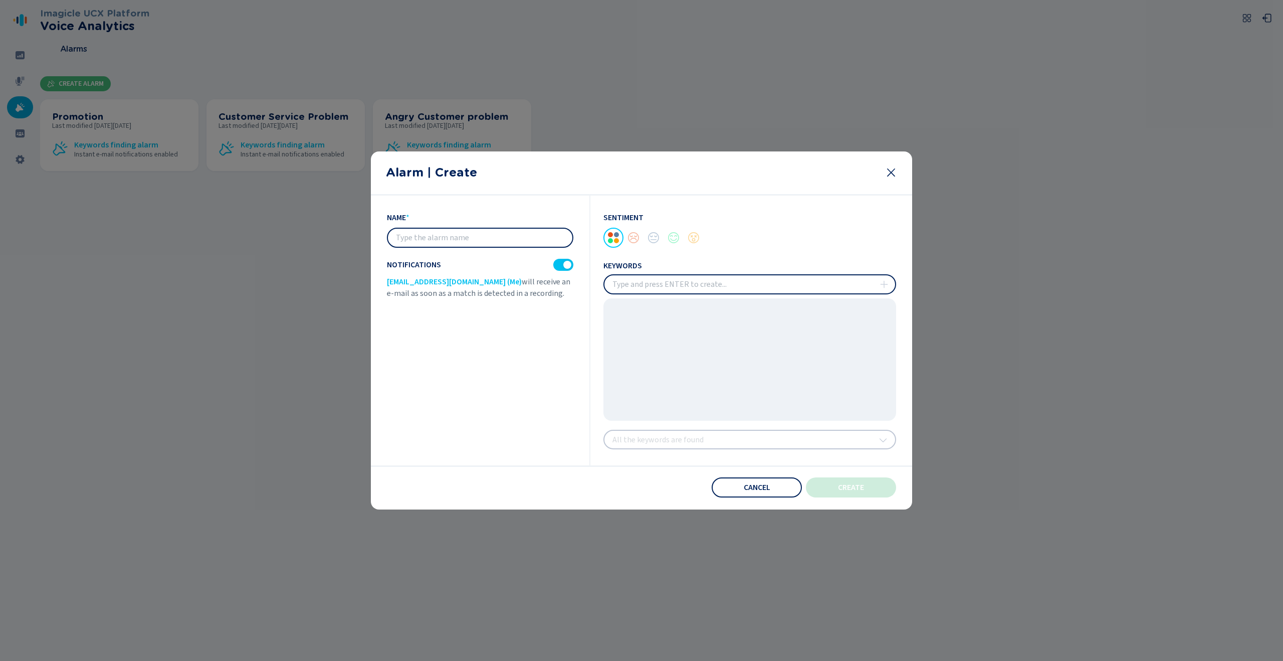
click at [889, 174] on icon at bounding box center [891, 172] width 8 height 8
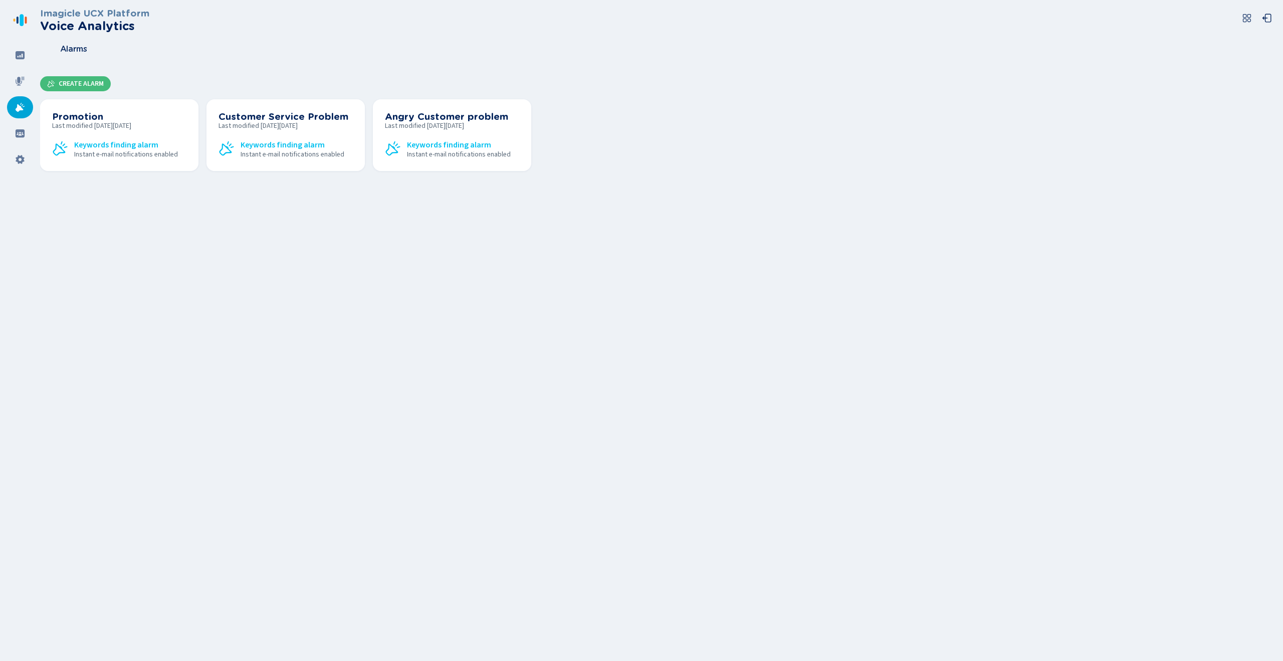
click at [623, 195] on div "Imagicle UCX Platform Voice Analytics Alarms Create Alarm Promotion Last modifi…" at bounding box center [661, 330] width 1243 height 661
click at [14, 88] on div at bounding box center [20, 81] width 26 height 22
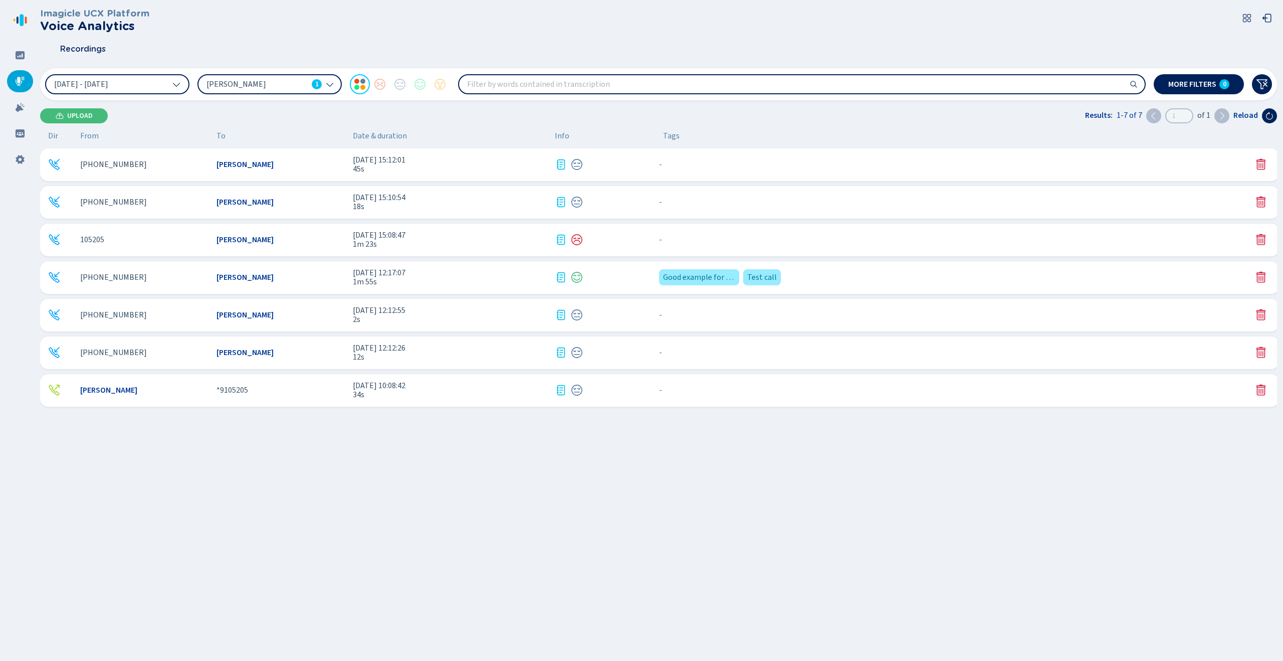
click at [265, 84] on span "[PERSON_NAME]" at bounding box center [257, 84] width 101 height 11
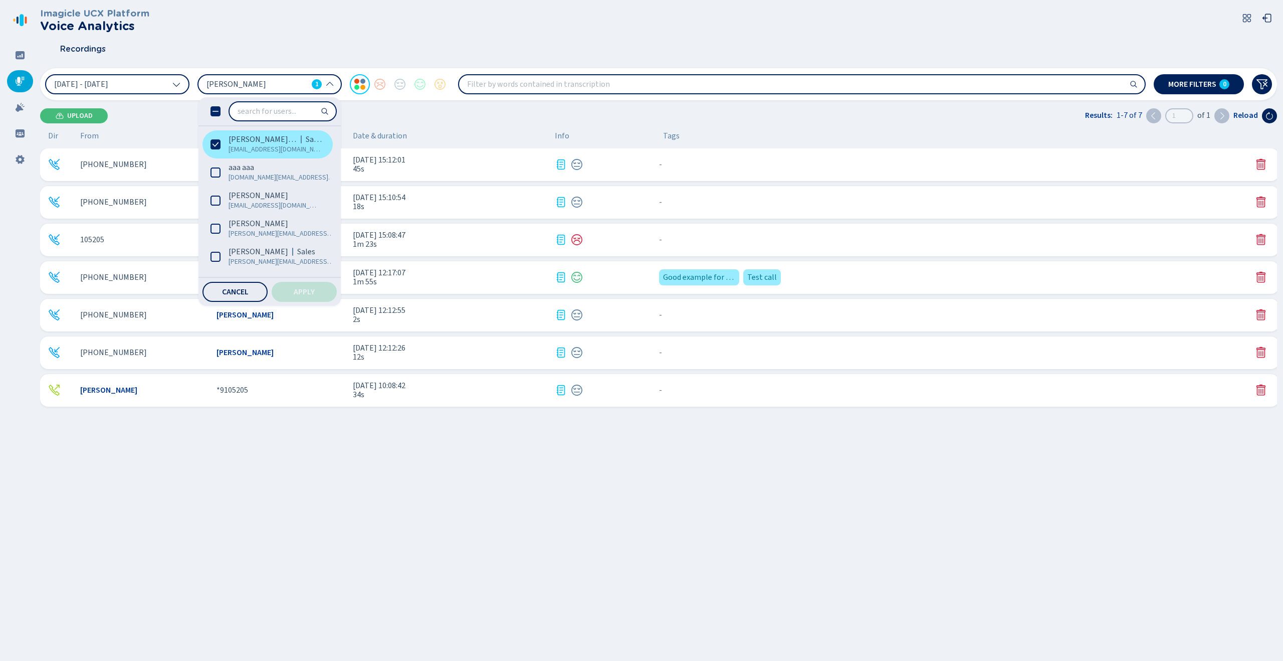
click at [254, 147] on span "[EMAIL_ADDRESS][DOMAIN_NAME]" at bounding box center [275, 149] width 93 height 10
click at [259, 111] on input "search" at bounding box center [283, 111] width 106 height 18
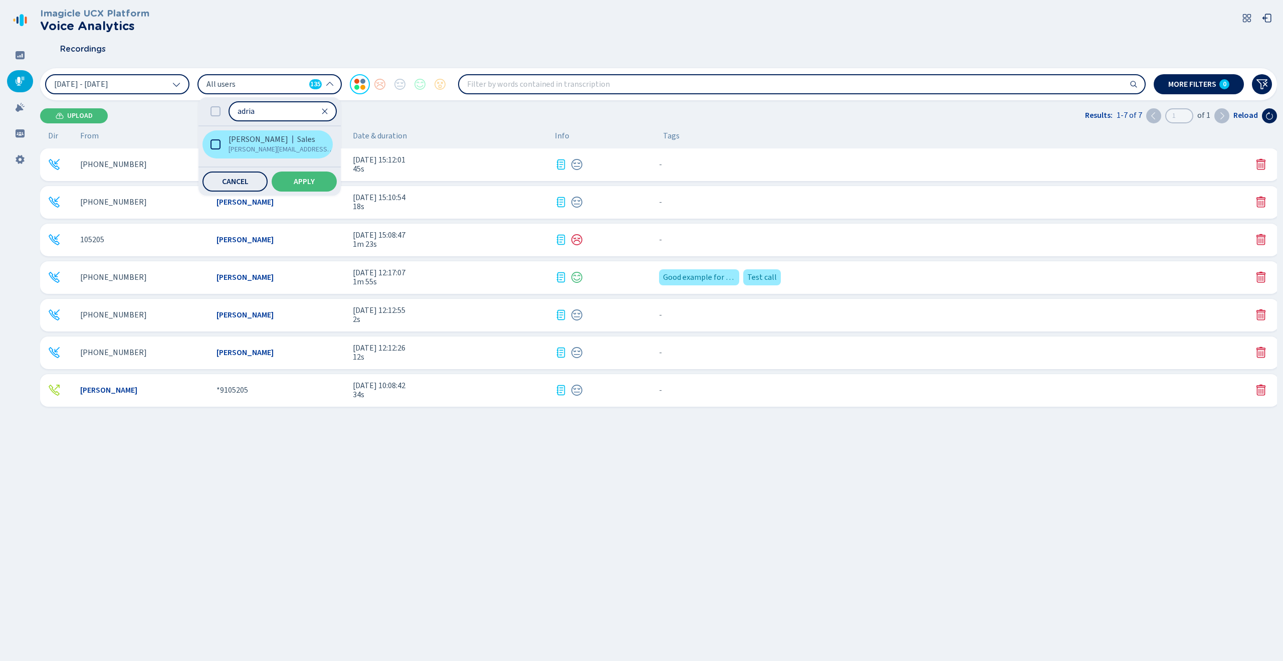
type input "adria"
click at [240, 147] on span "[PERSON_NAME][EMAIL_ADDRESS][DOMAIN_NAME]" at bounding box center [282, 149] width 106 height 10
click at [290, 181] on button "Apply" at bounding box center [304, 181] width 65 height 20
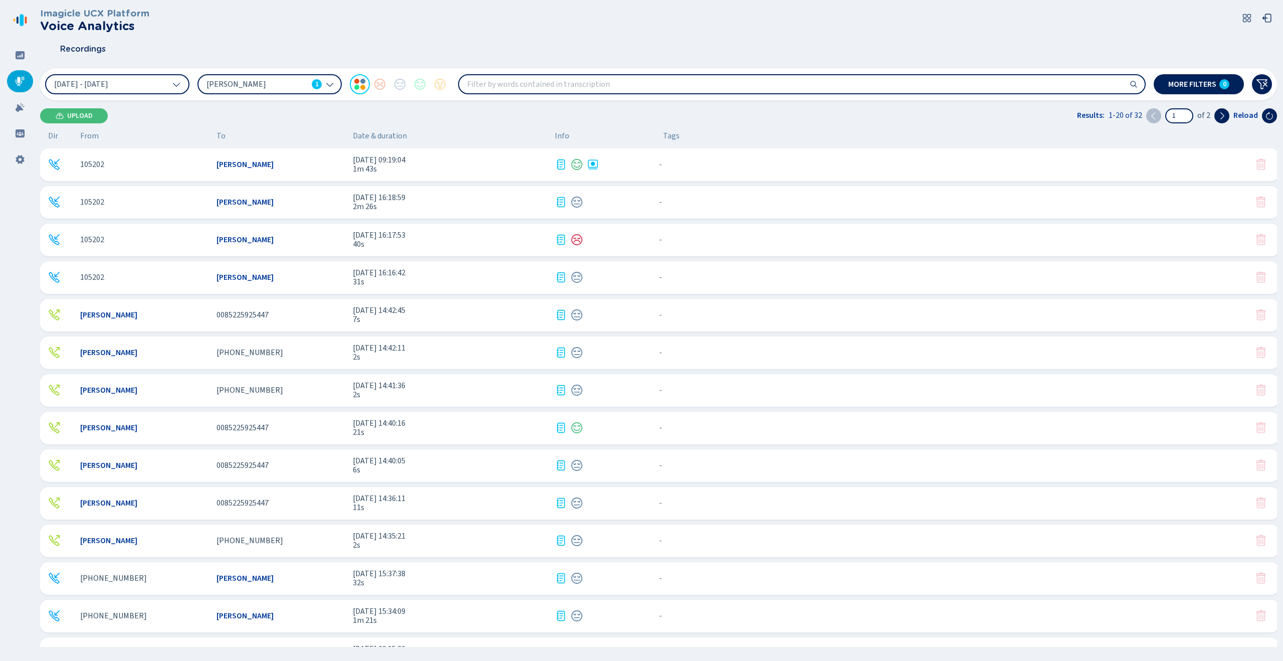
click at [433, 319] on span "7s" at bounding box center [450, 319] width 194 height 9
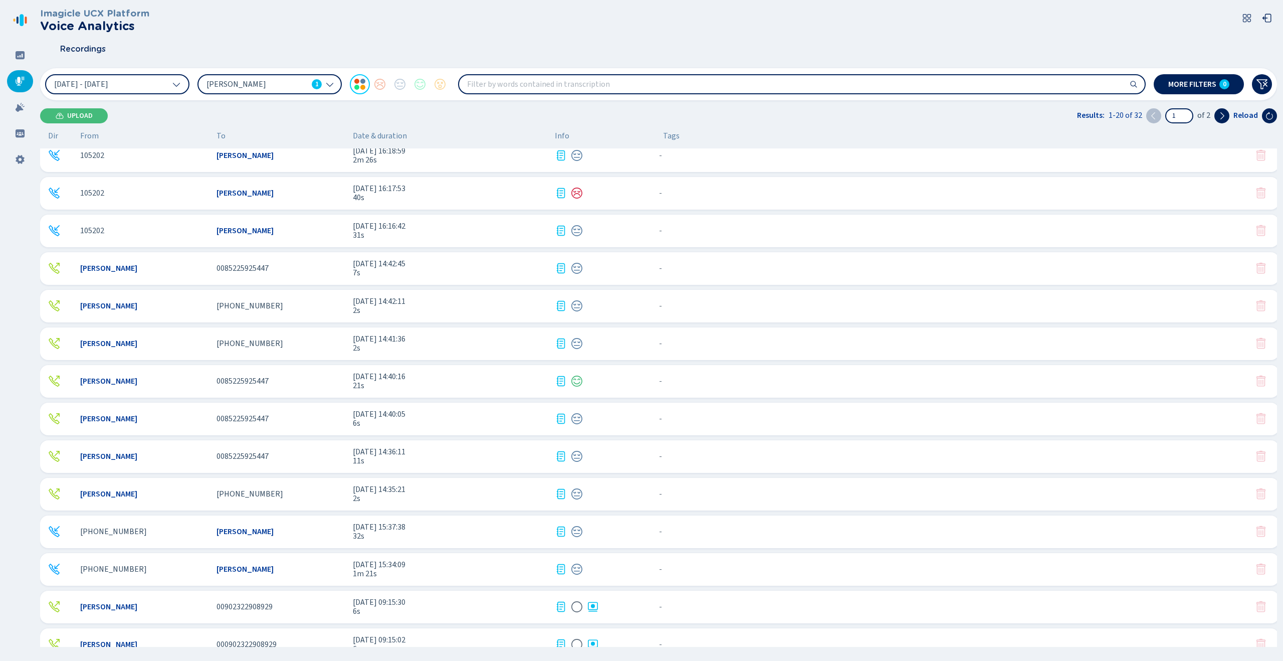
scroll to position [49, 0]
click at [413, 385] on span "21s" at bounding box center [450, 382] width 194 height 9
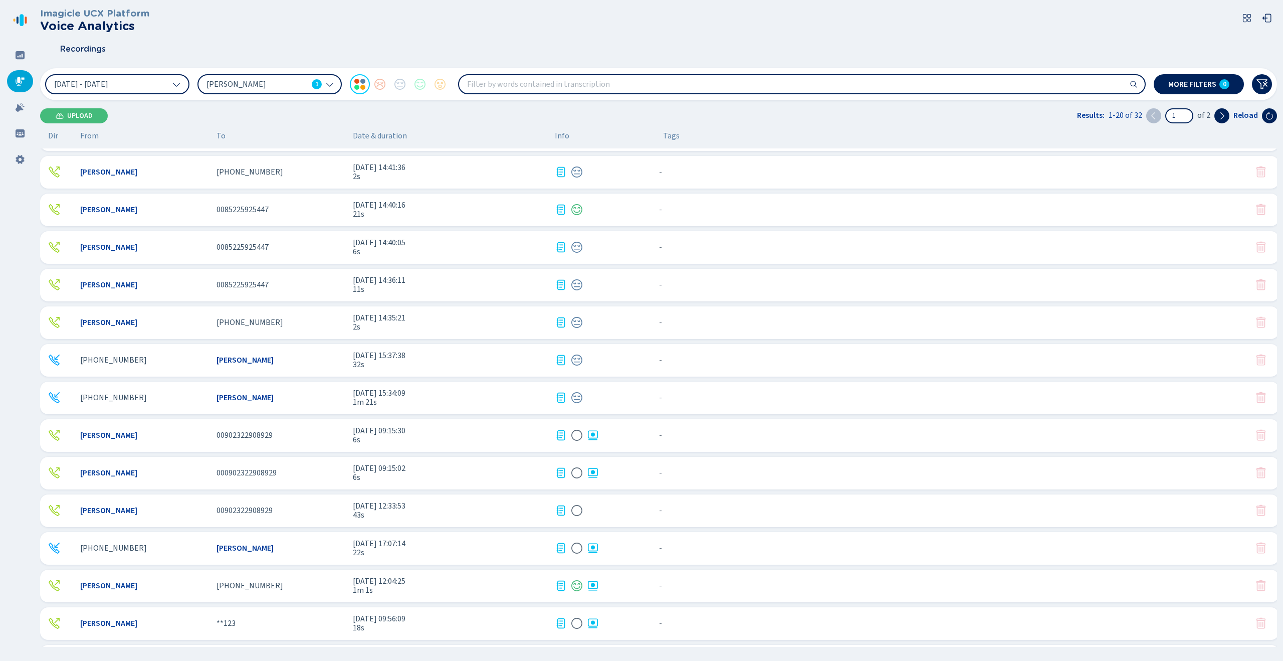
scroll to position [219, 0]
click at [395, 437] on span "6s" at bounding box center [450, 438] width 194 height 9
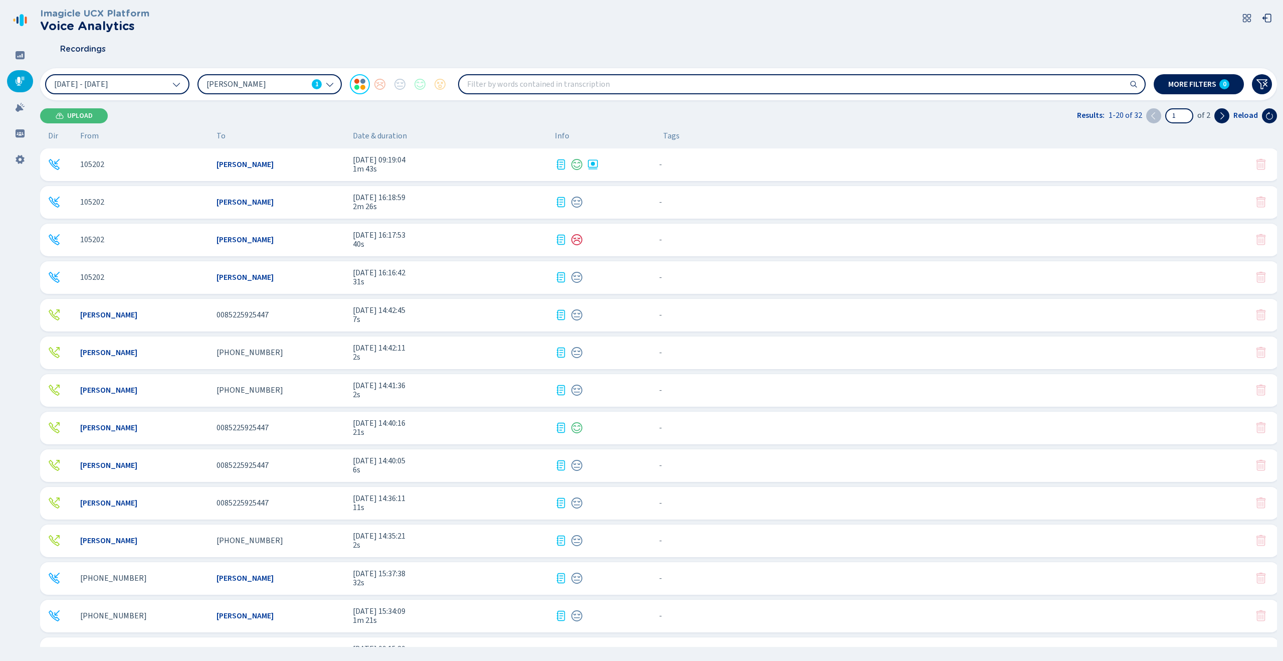
click at [388, 206] on span "2m 26s" at bounding box center [450, 206] width 194 height 9
click at [348, 162] on div "105202 [PERSON_NAME] [DATE] 09:19:04 1m 43s - {{hiddenTagsCount}} more" at bounding box center [659, 164] width 1239 height 33
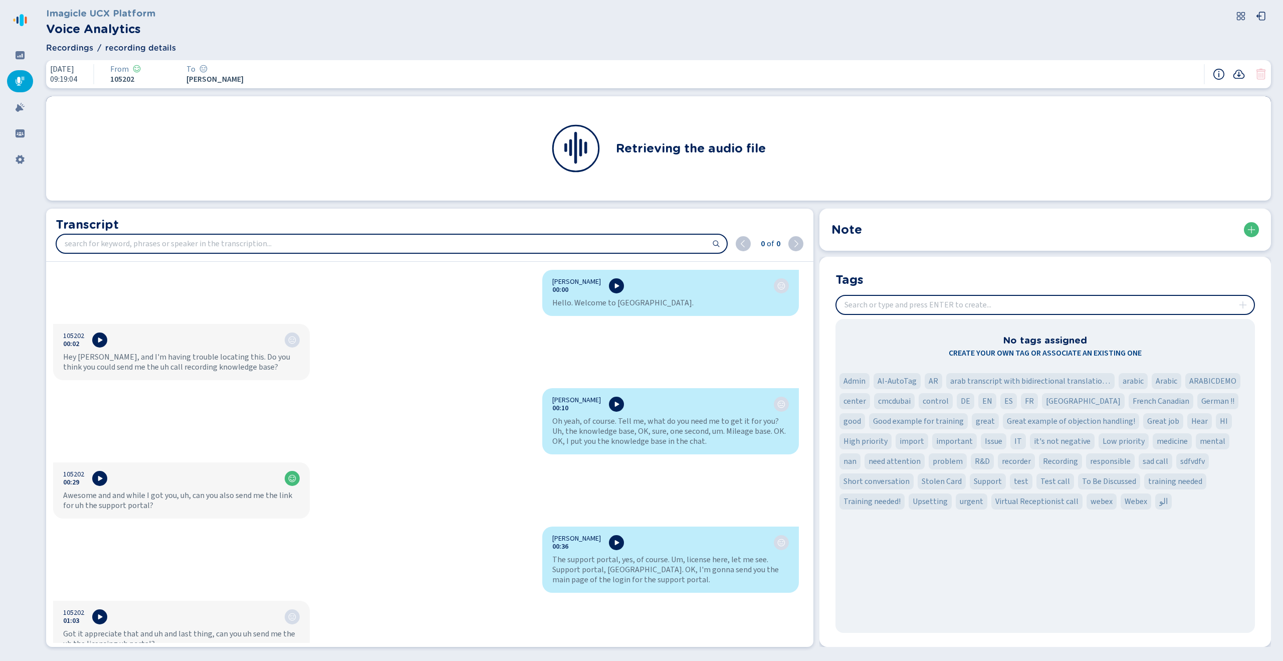
scroll to position [295, 0]
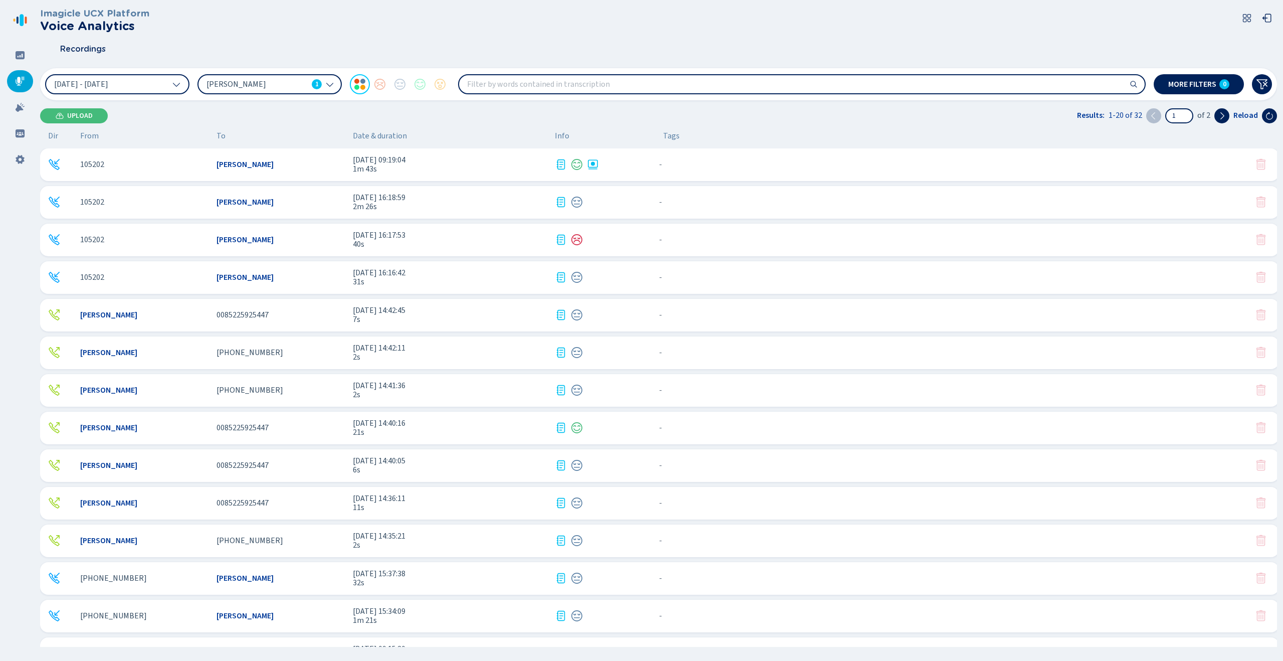
click at [383, 205] on span "2m 26s" at bounding box center [450, 206] width 194 height 9
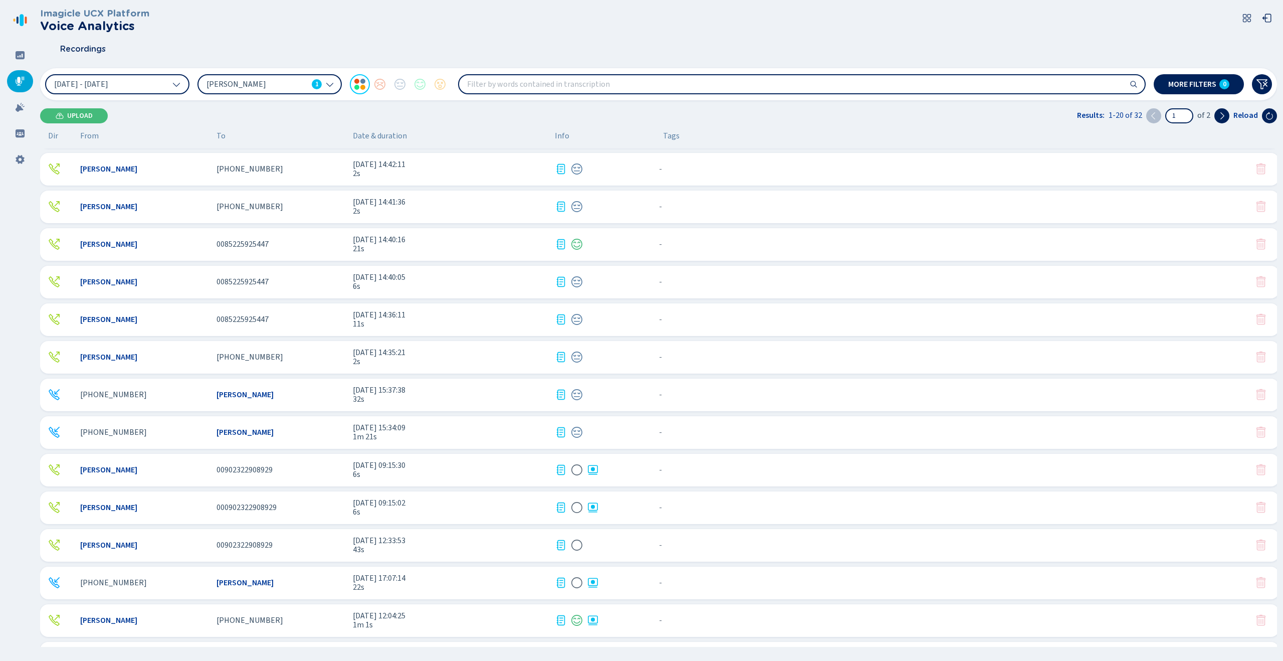
scroll to position [194, 0]
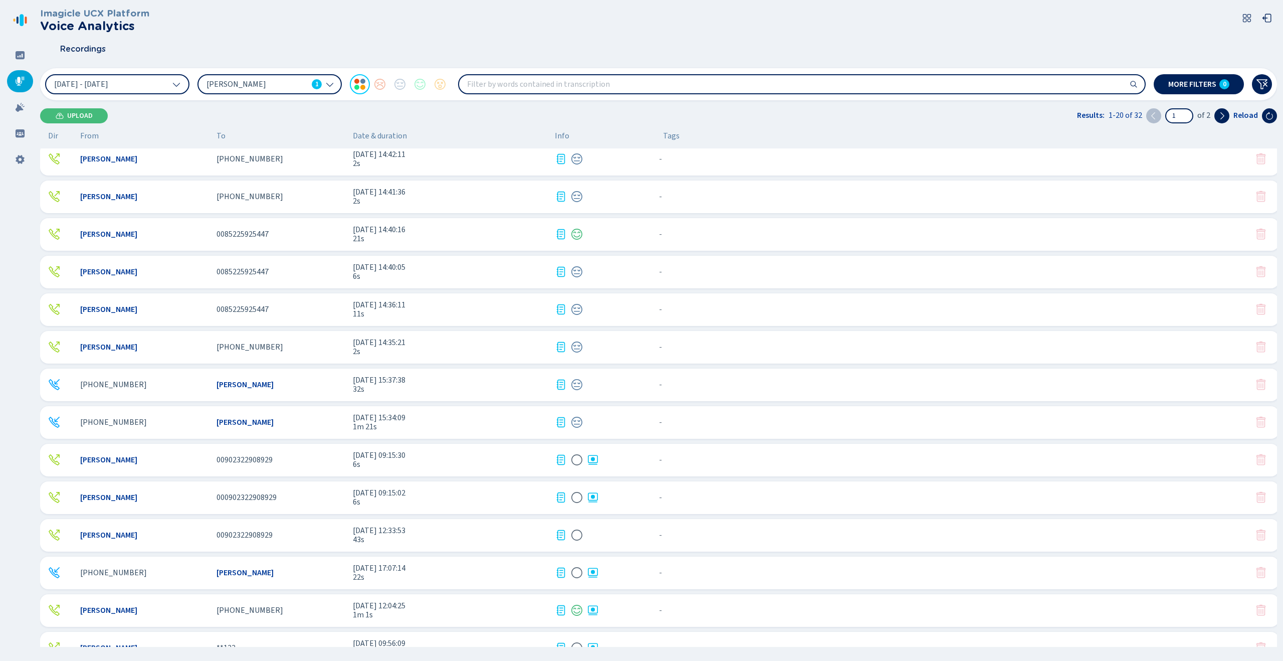
click at [390, 423] on span "1m 21s" at bounding box center [450, 426] width 194 height 9
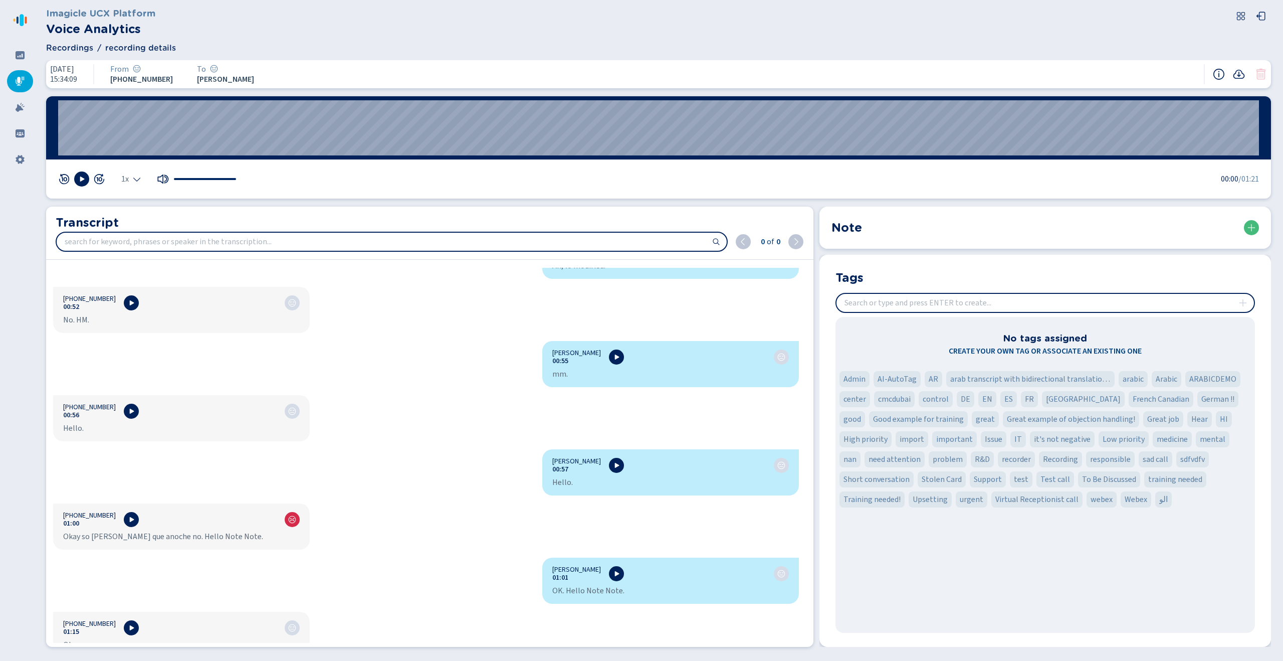
scroll to position [646, 0]
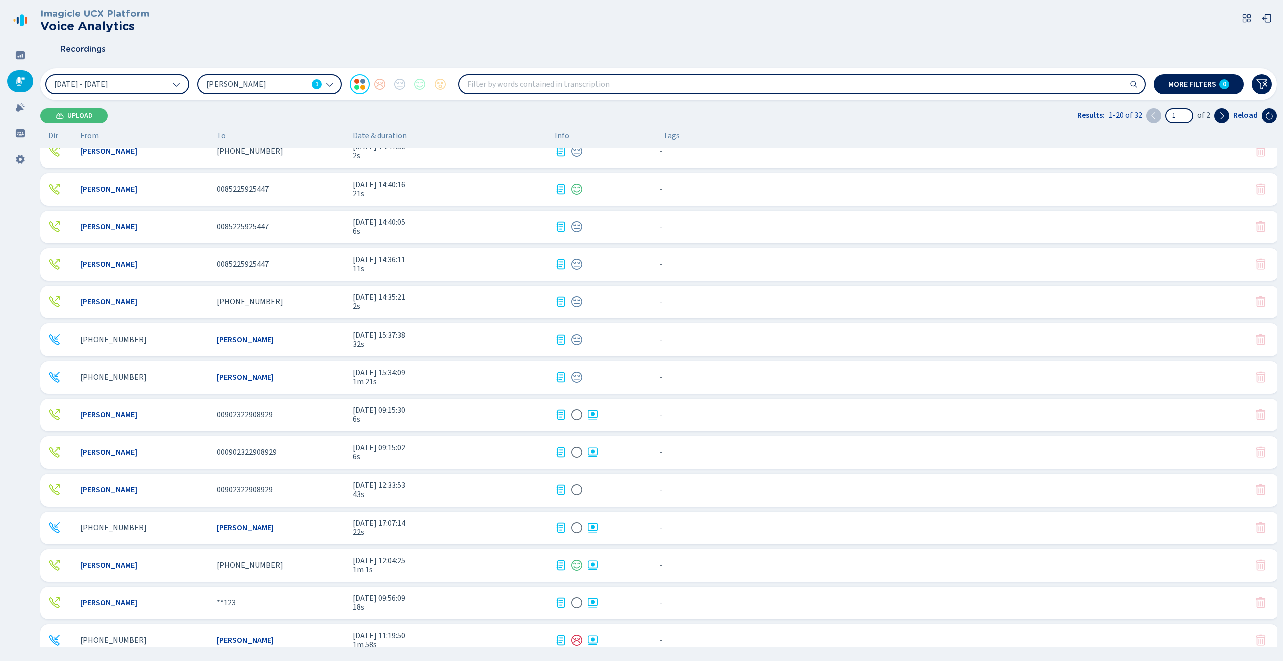
scroll to position [253, 0]
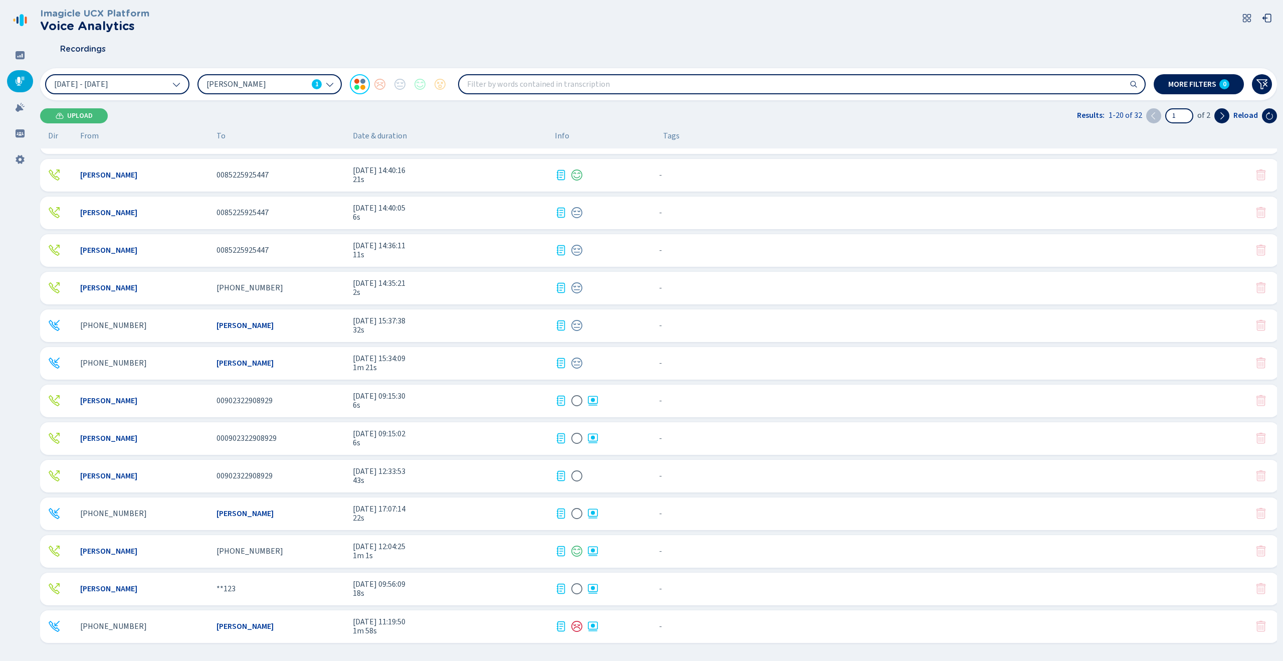
click at [411, 560] on div "[PERSON_NAME] [PHONE_NUMBER] [DATE] 12:04:25 1m 1s - {{hiddenTagsCount}} more" at bounding box center [659, 551] width 1239 height 33
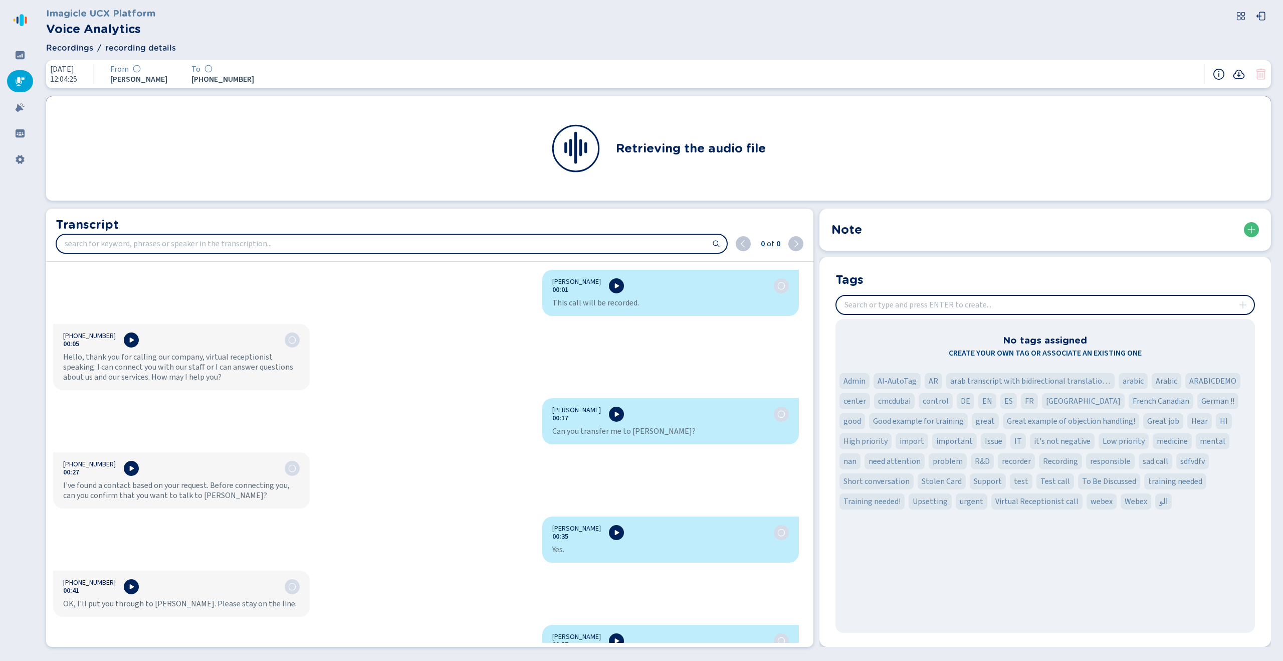
scroll to position [82, 0]
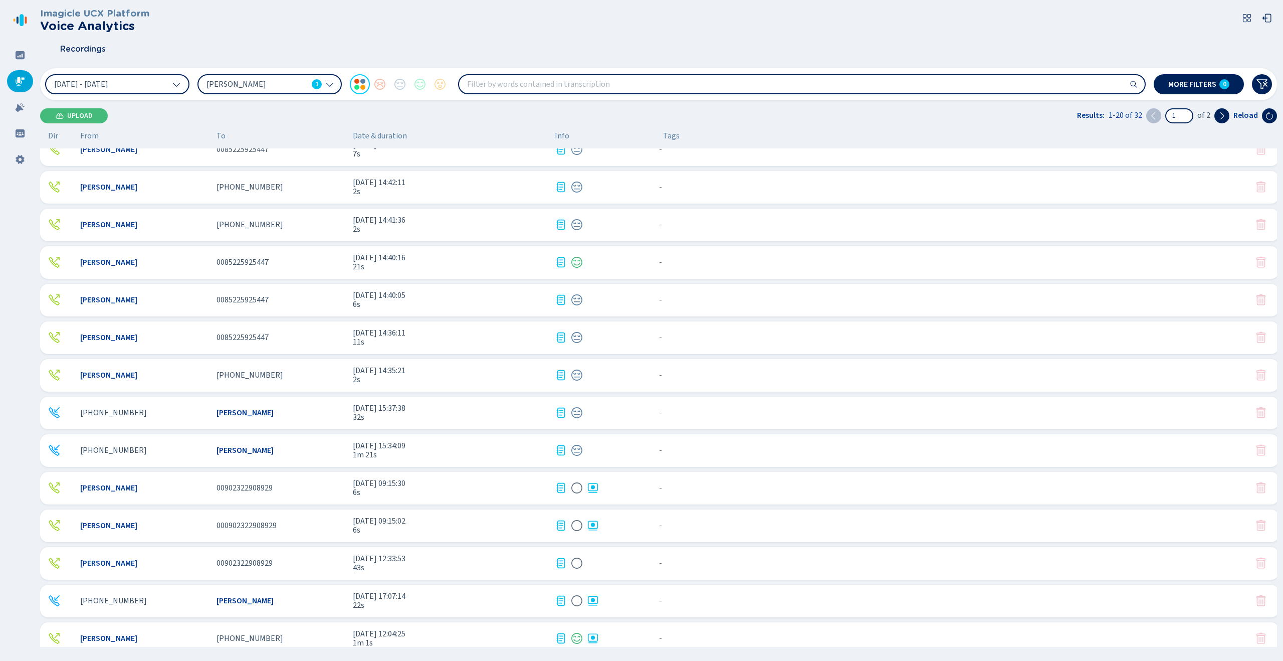
scroll to position [153, 0]
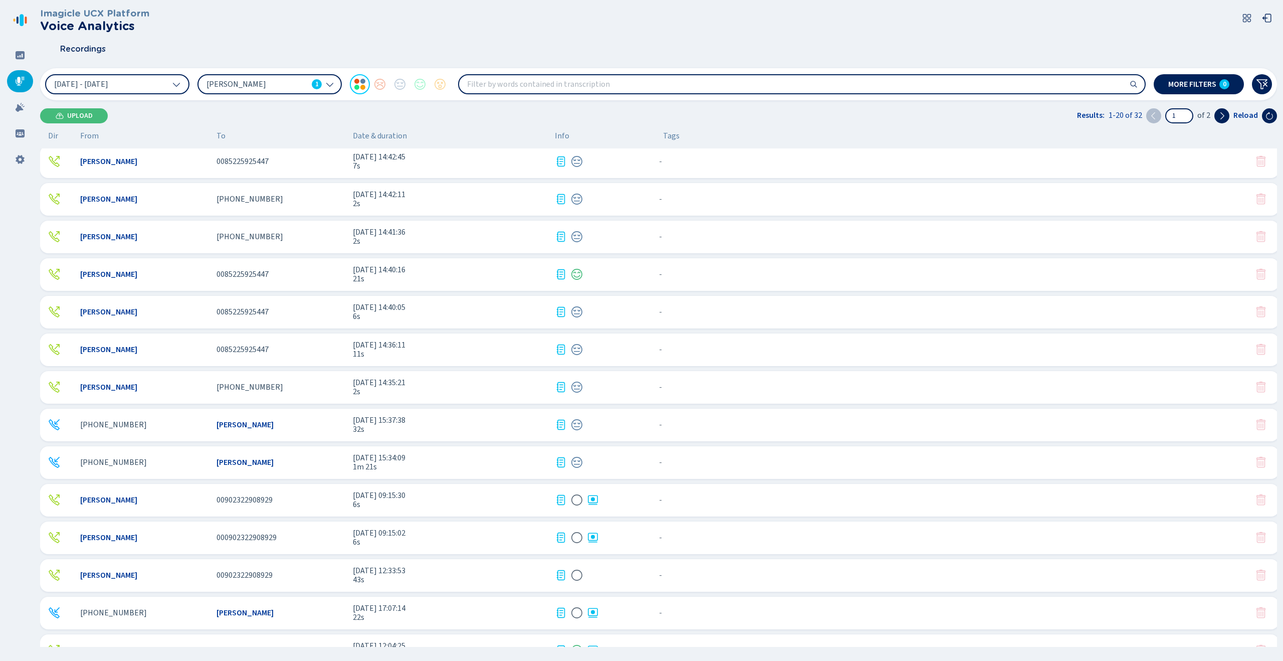
click at [294, 81] on span "[PERSON_NAME]" at bounding box center [257, 84] width 101 height 11
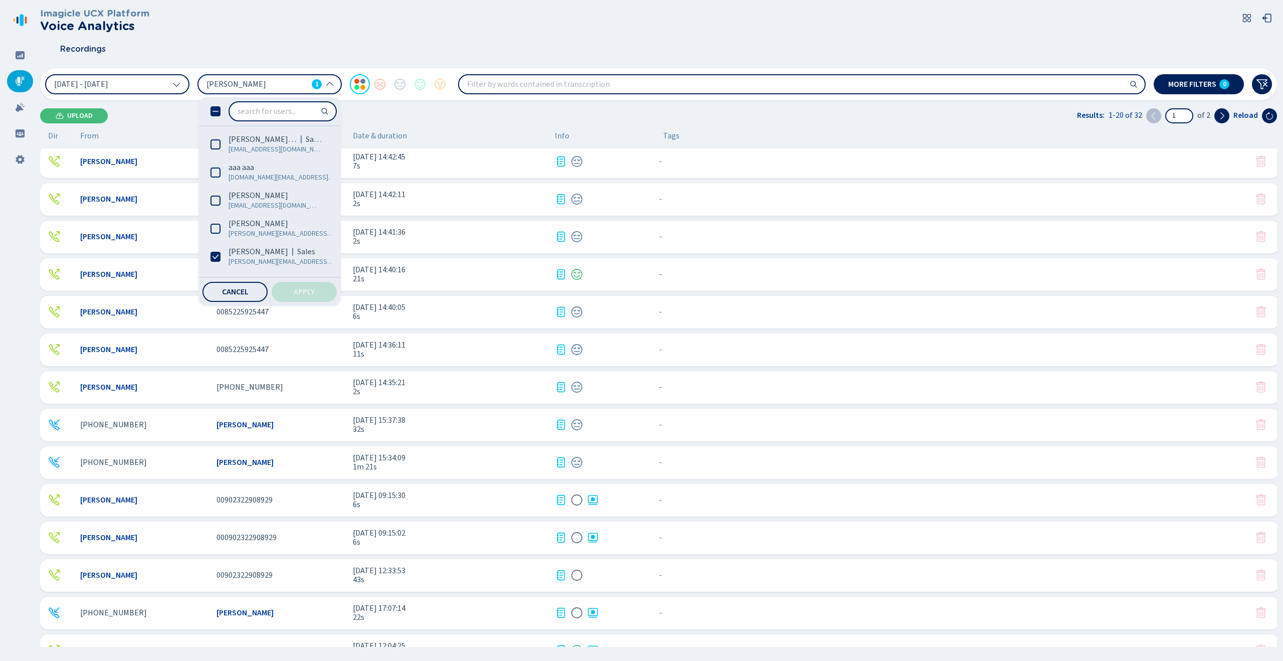
click at [213, 110] on icon at bounding box center [216, 111] width 10 height 10
click at [326, 296] on button "Apply" at bounding box center [304, 292] width 65 height 20
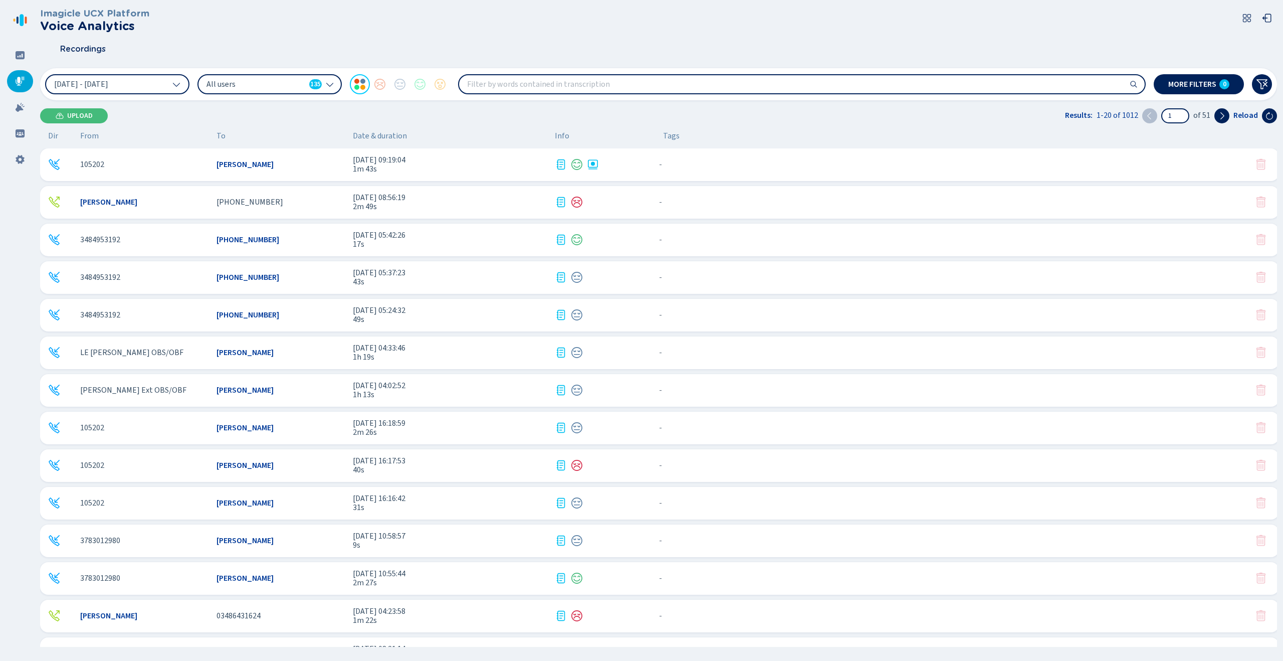
click at [546, 85] on input "search" at bounding box center [802, 84] width 686 height 18
type input "o"
type input "problema"
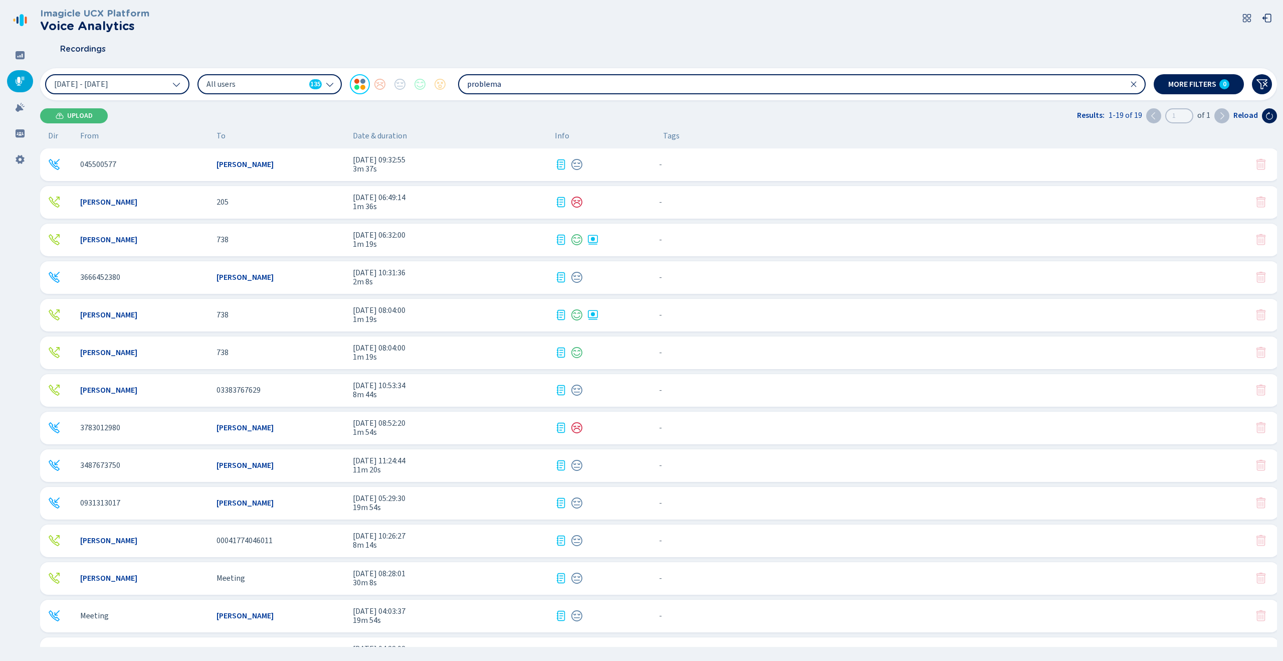
click at [460, 177] on div "045500577 [PERSON_NAME] [DATE] 09:32:55 3m 37s - {{hiddenTagsCount}} more" at bounding box center [659, 164] width 1239 height 33
click at [508, 83] on input "problema" at bounding box center [802, 84] width 686 height 18
drag, startPoint x: 508, startPoint y: 83, endPoint x: 457, endPoint y: 85, distance: 50.7
click at [457, 85] on div "[DATE] - [DATE] All users 135 problema" at bounding box center [595, 84] width 1101 height 20
click at [553, 44] on div "Recordings" at bounding box center [658, 49] width 1237 height 25
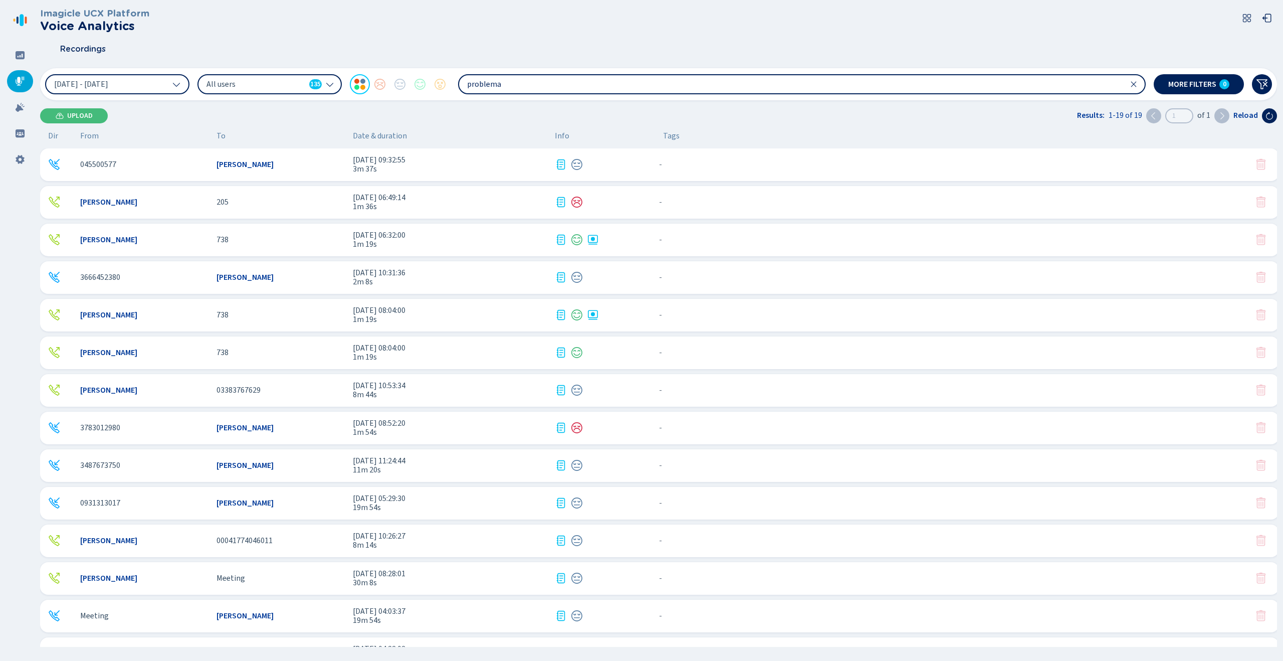
scroll to position [215, 0]
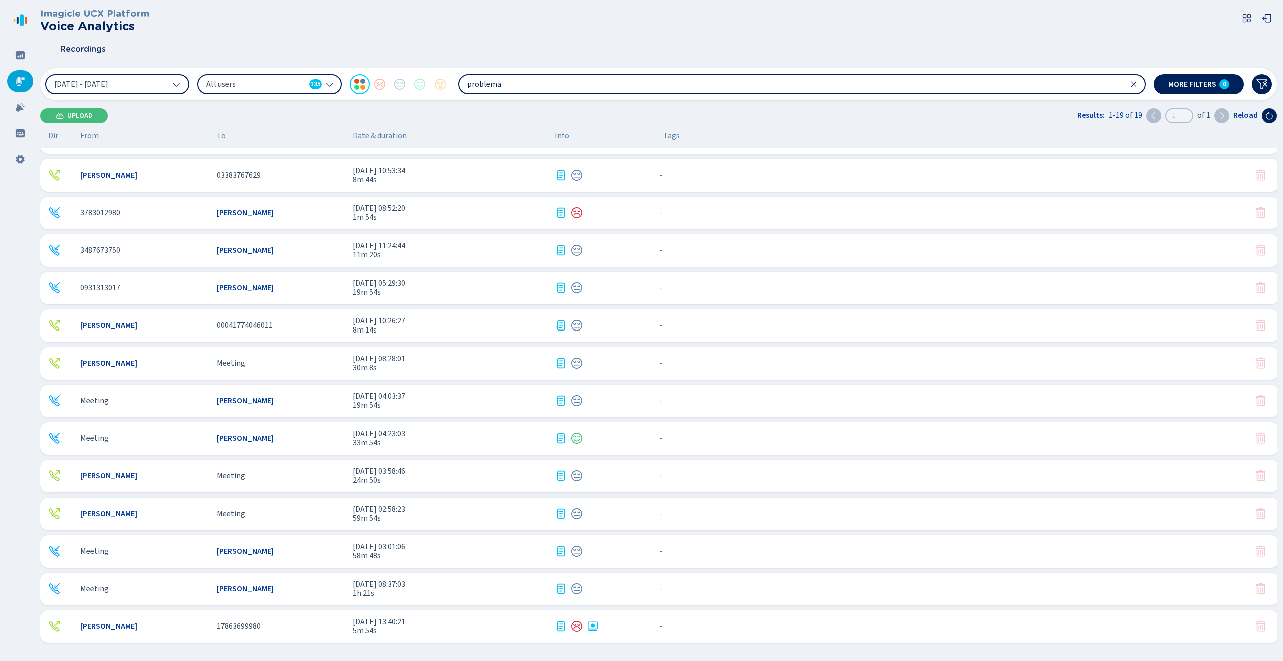
click at [489, 442] on span "33m 54s" at bounding box center [450, 442] width 194 height 9
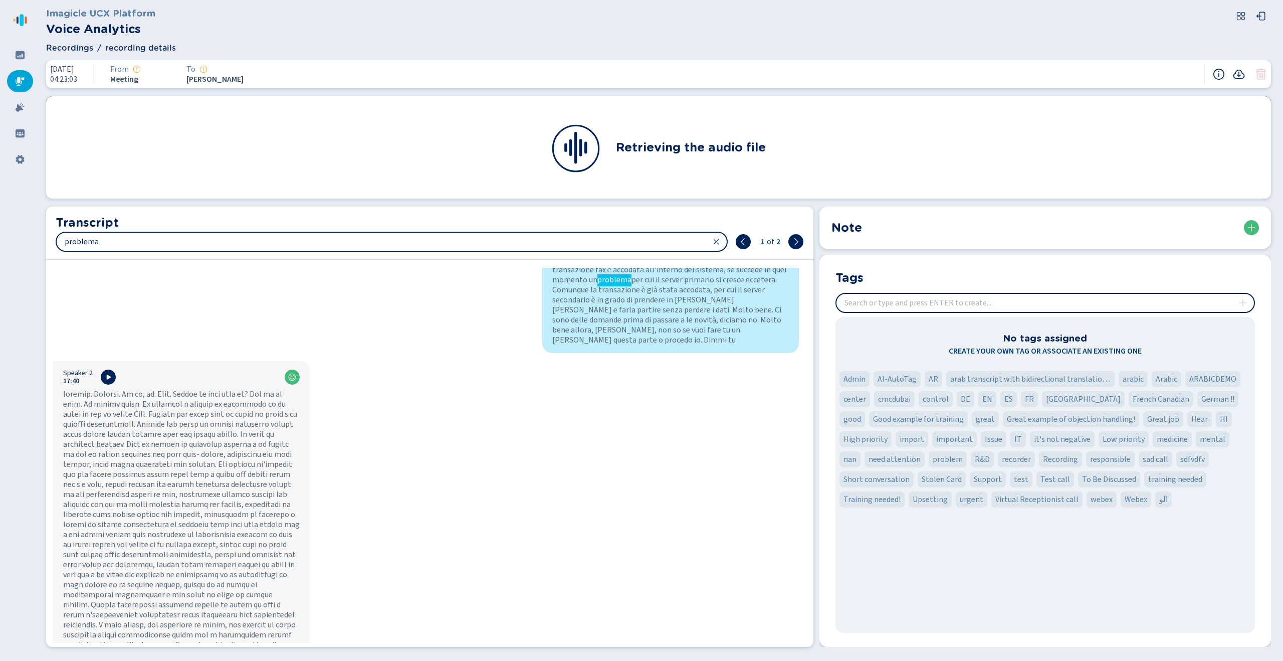
scroll to position [6342, 0]
